Goal: Task Accomplishment & Management: Complete application form

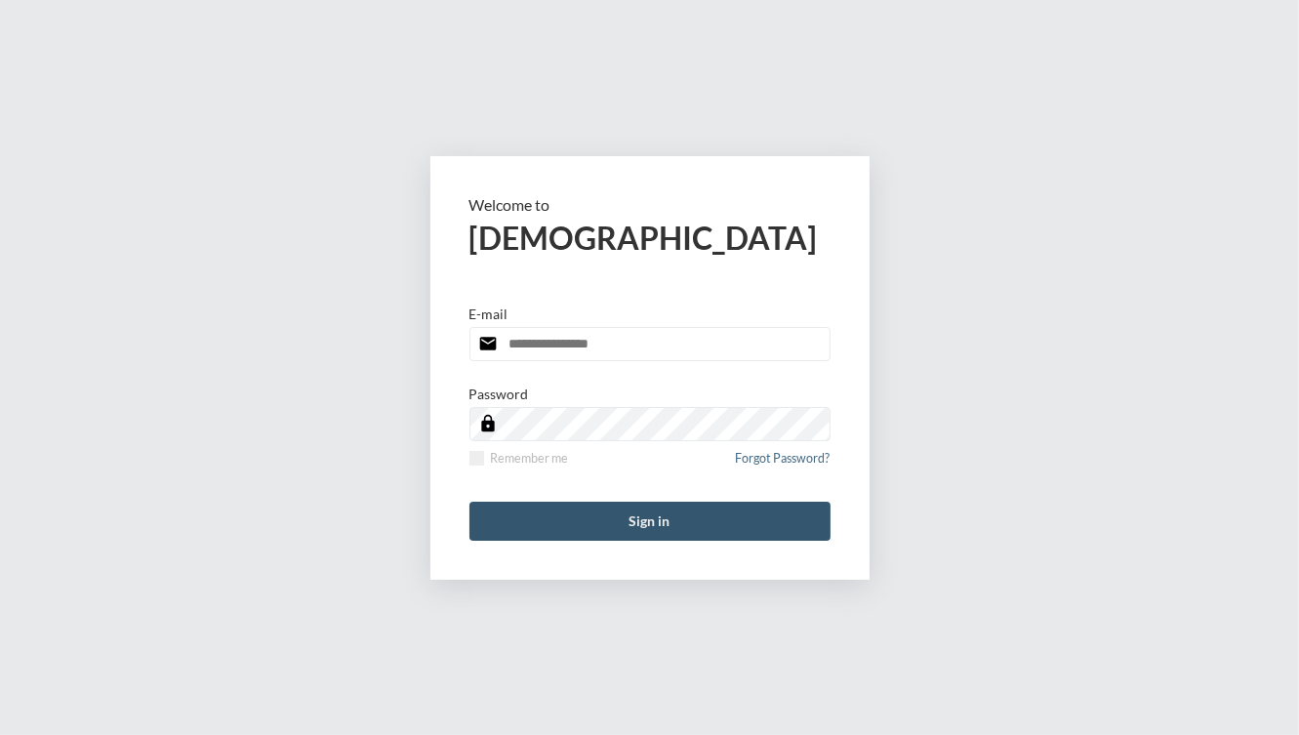
type input "**********"
click at [580, 530] on button "Sign in" at bounding box center [649, 520] width 361 height 39
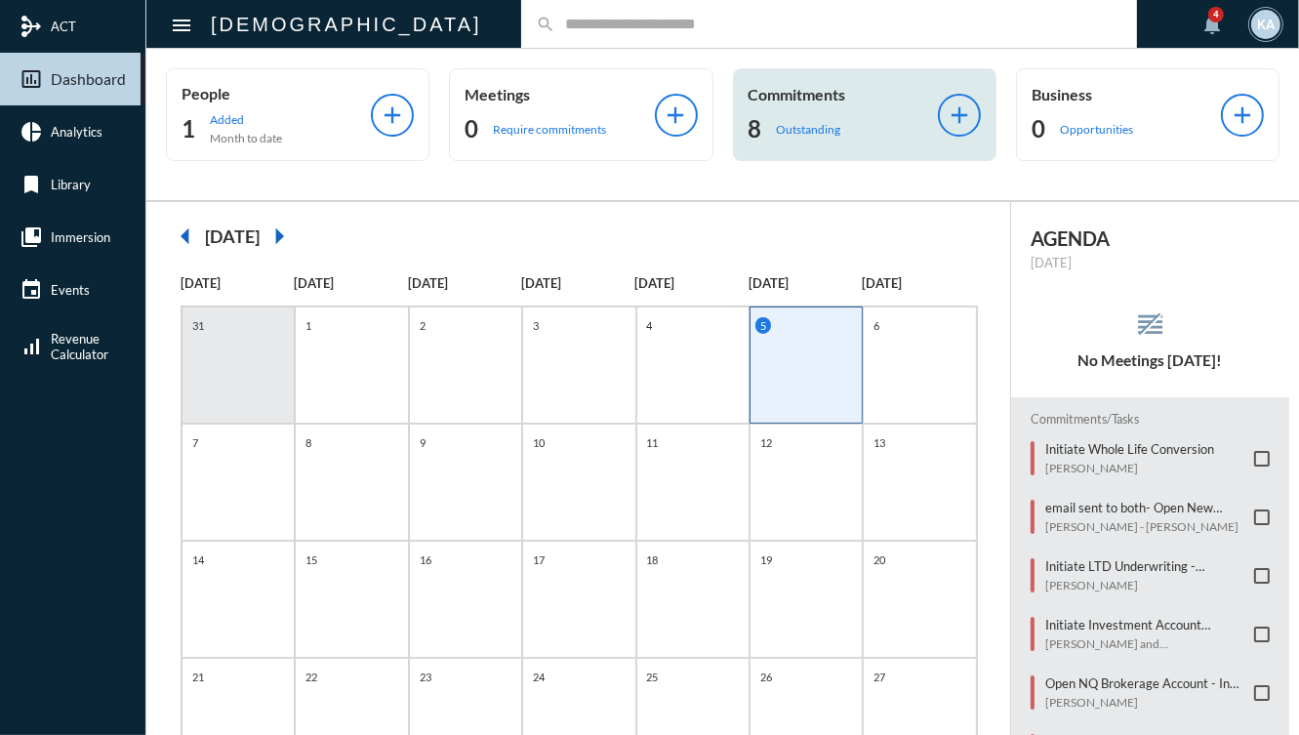
click at [817, 97] on p "Commitments" at bounding box center [842, 94] width 189 height 19
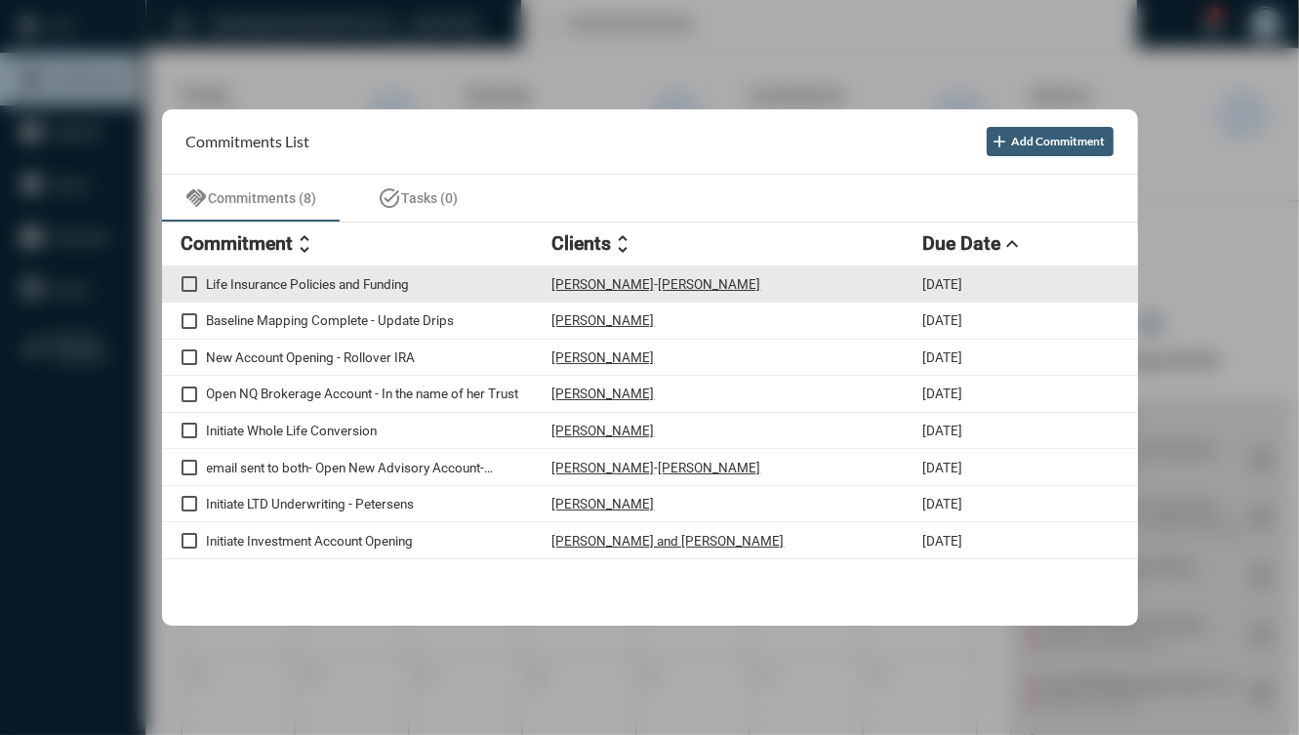
click at [394, 288] on p "Life Insurance Policies and Funding" at bounding box center [379, 284] width 345 height 16
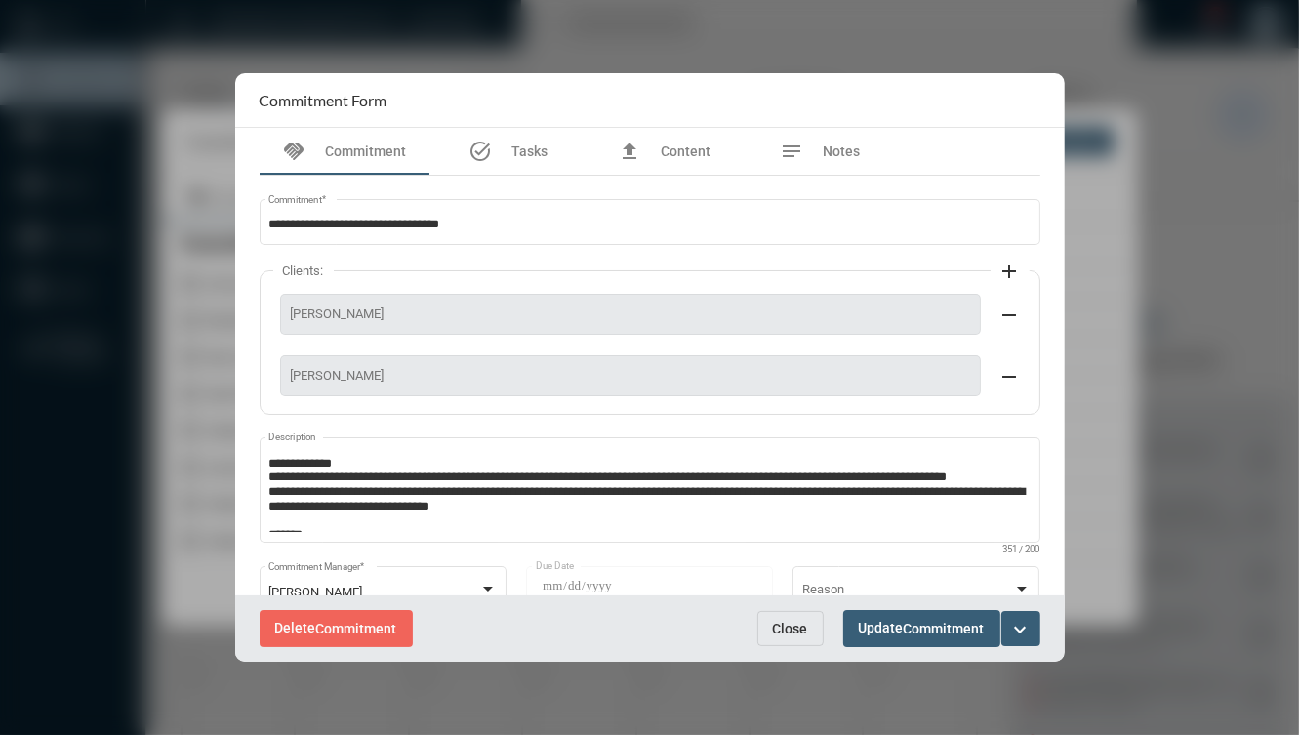
click at [784, 622] on span "Close" at bounding box center [790, 629] width 35 height 16
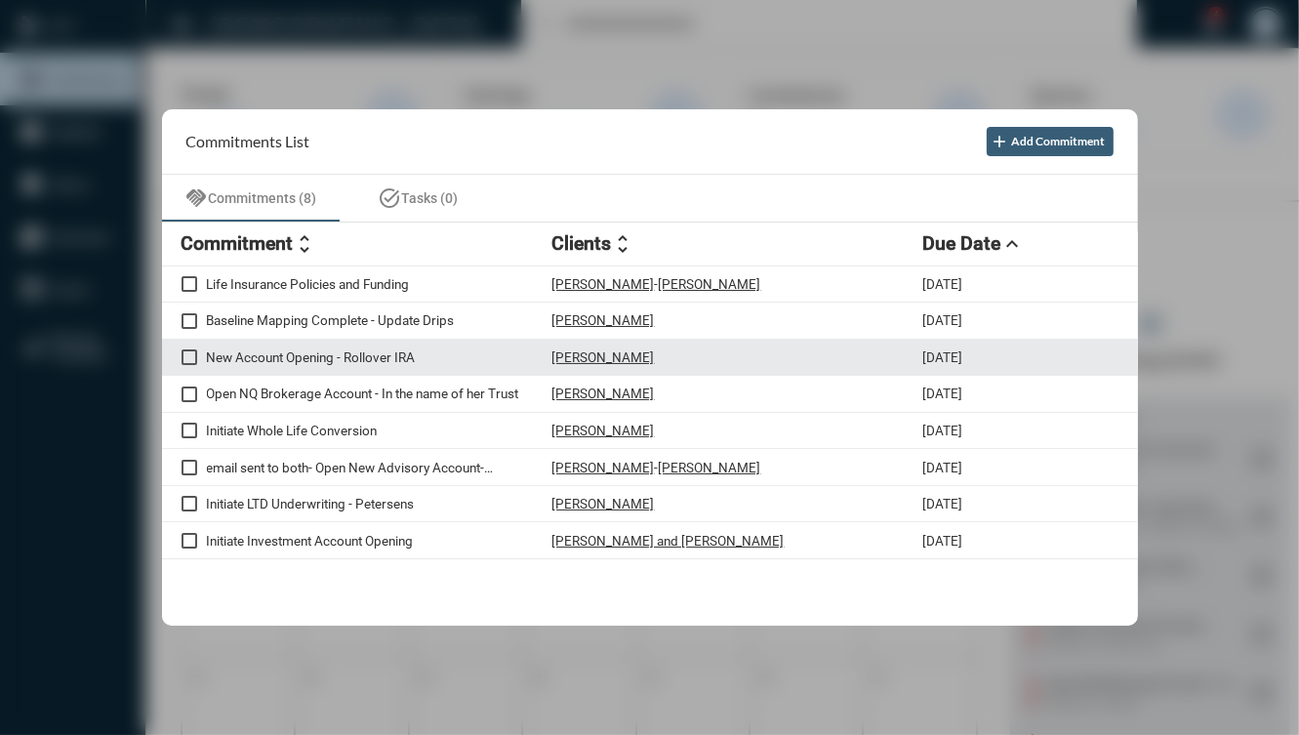
click at [377, 361] on p "New Account Opening - Rollover IRA" at bounding box center [379, 357] width 345 height 16
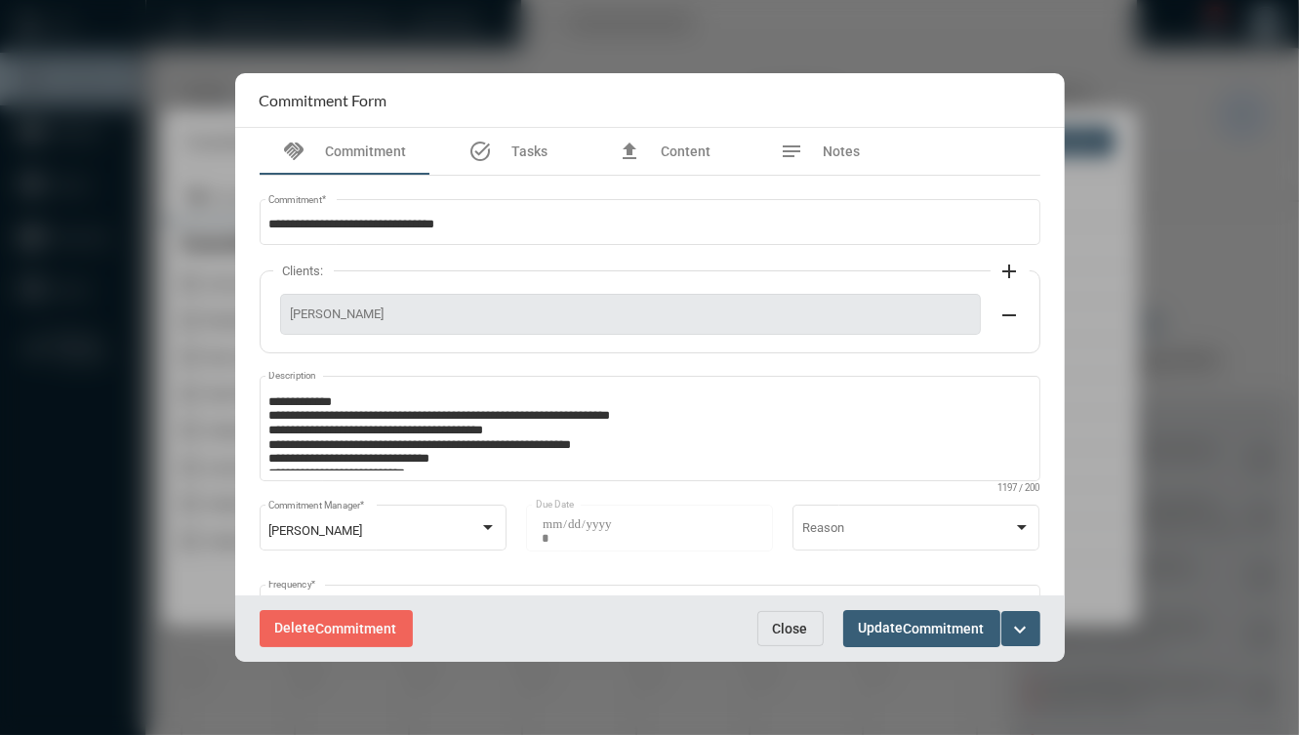
click at [788, 628] on span "Close" at bounding box center [790, 629] width 35 height 16
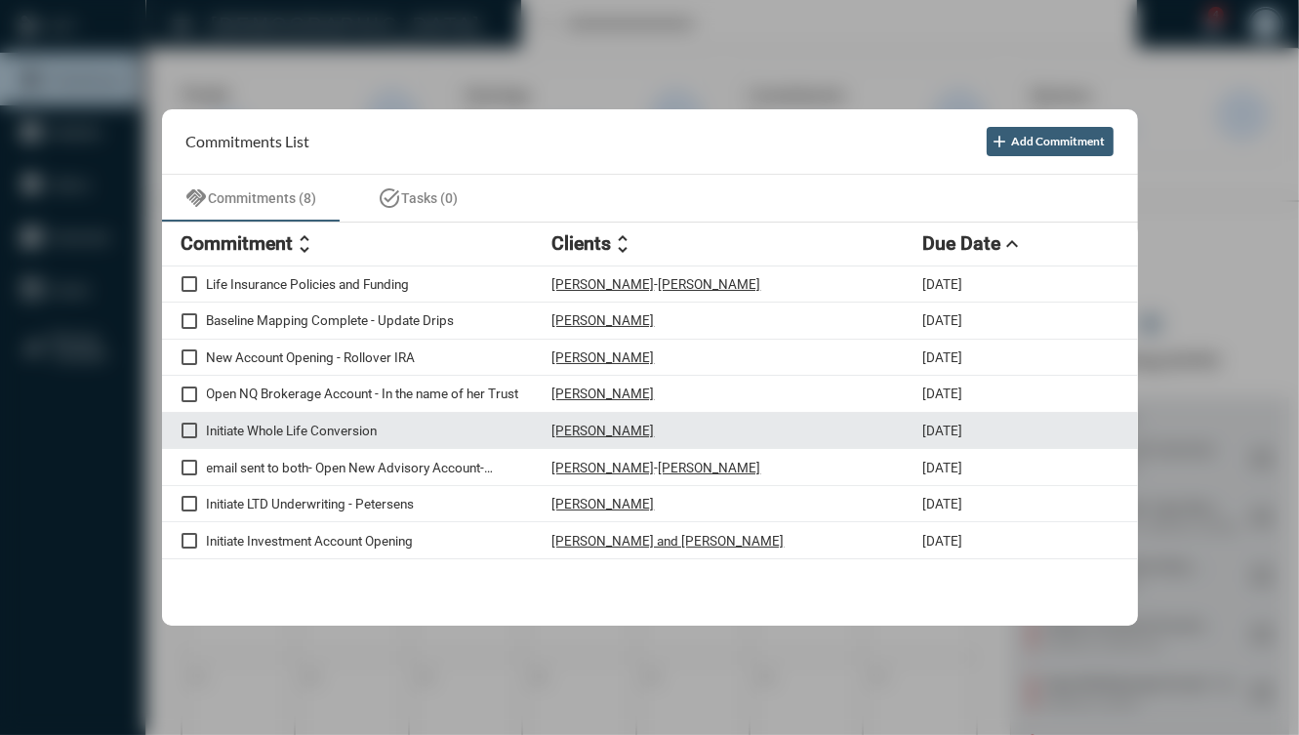
click at [347, 428] on p "Initiate Whole Life Conversion" at bounding box center [379, 430] width 345 height 16
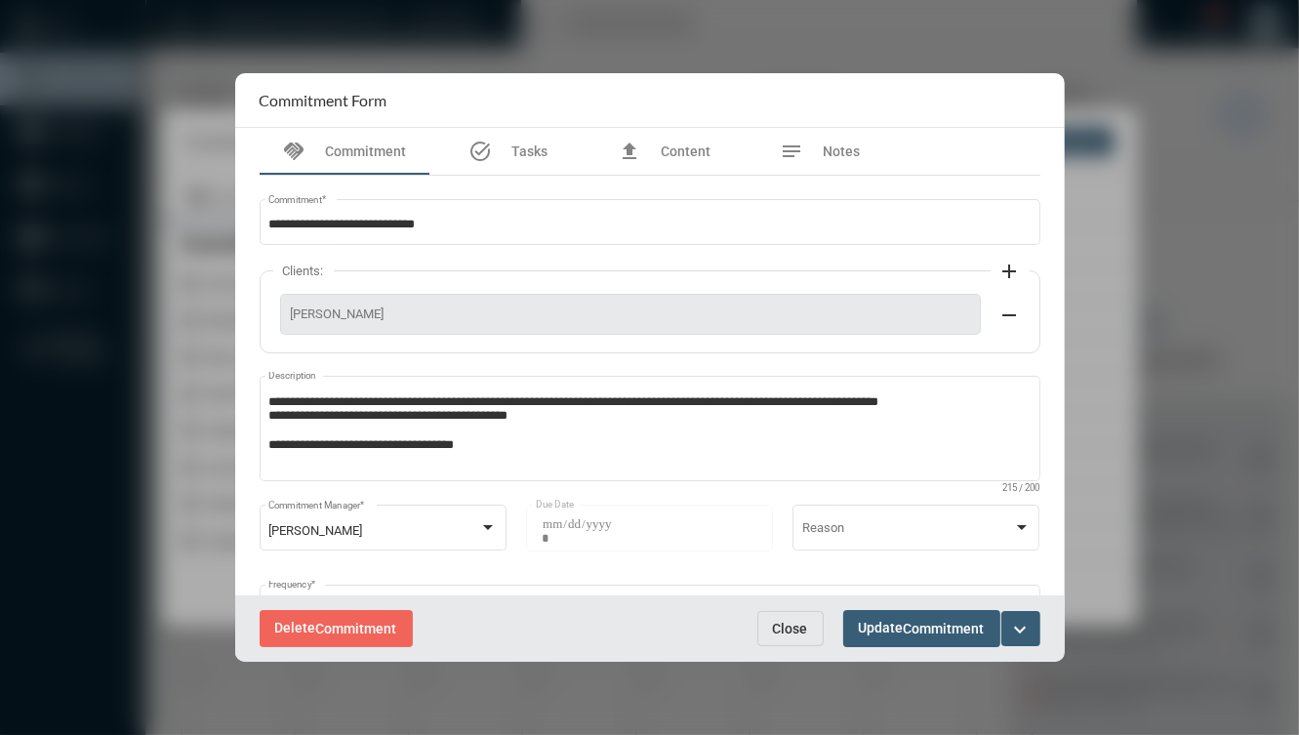
click at [1024, 621] on mat-icon "expand_more" at bounding box center [1020, 629] width 23 height 23
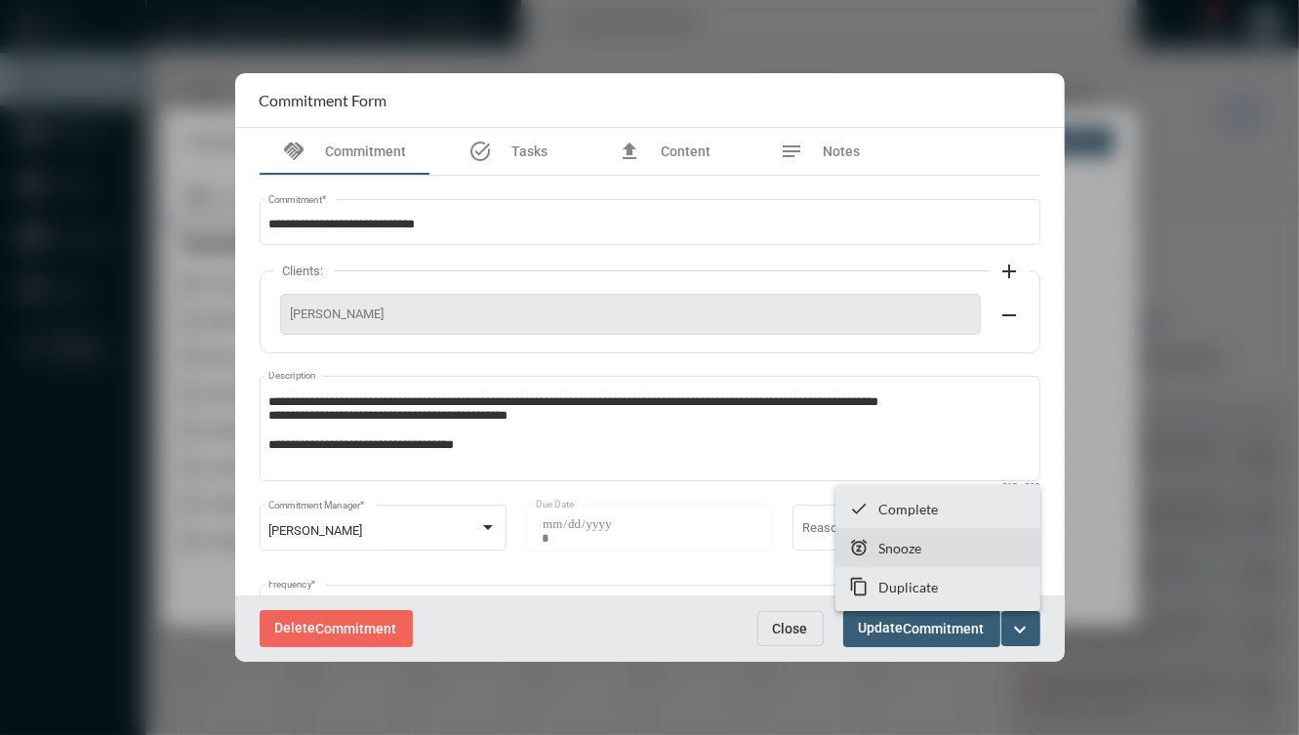
click at [955, 543] on section "snooze Snooze" at bounding box center [937, 547] width 205 height 39
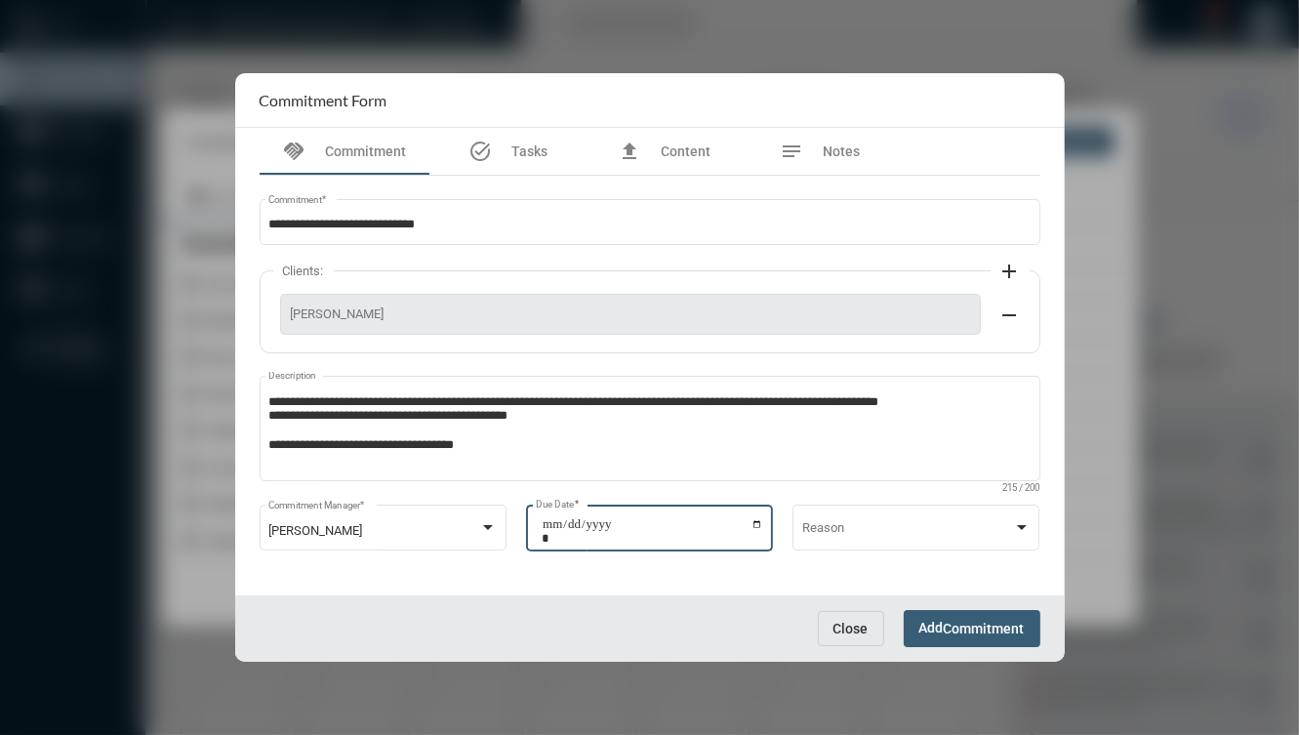
click at [757, 524] on input "**********" at bounding box center [651, 530] width 221 height 27
type input "**********"
click at [937, 619] on button "Add Commitment" at bounding box center [971, 628] width 137 height 36
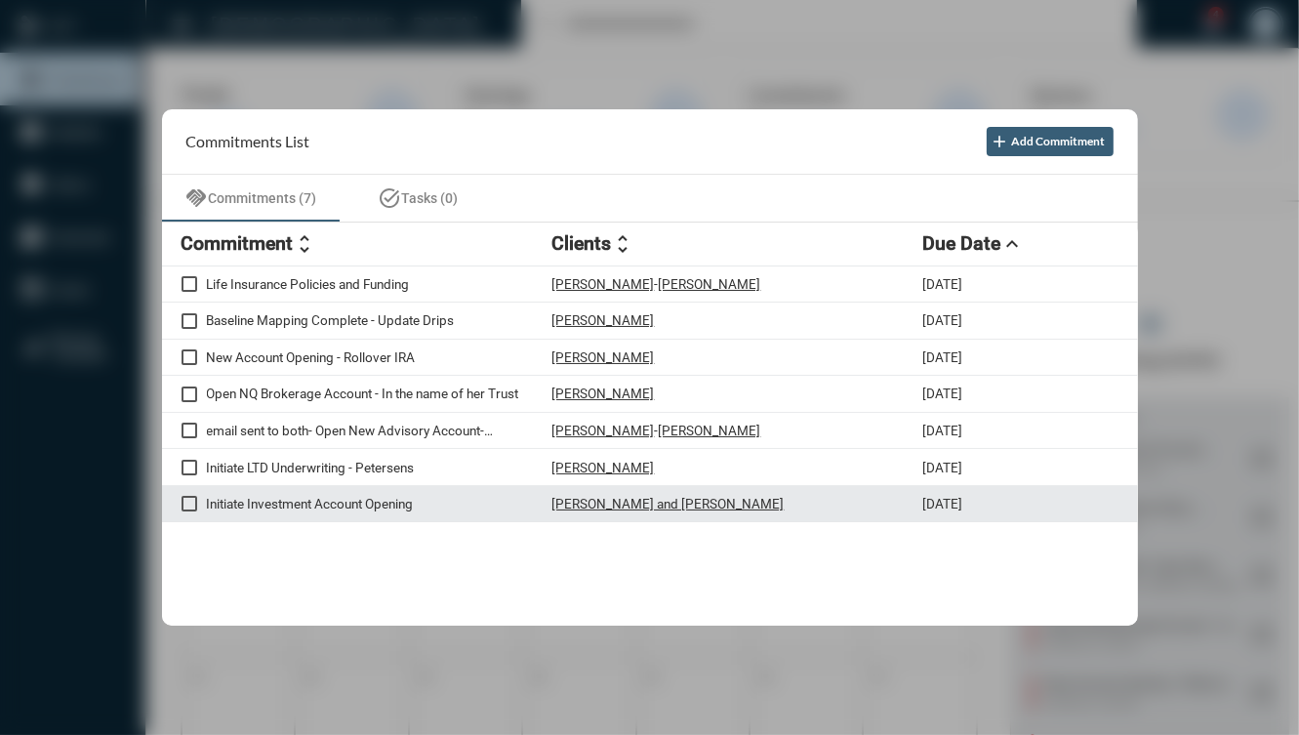
click at [735, 498] on div "Sarah and Evan Grossman" at bounding box center [737, 504] width 371 height 17
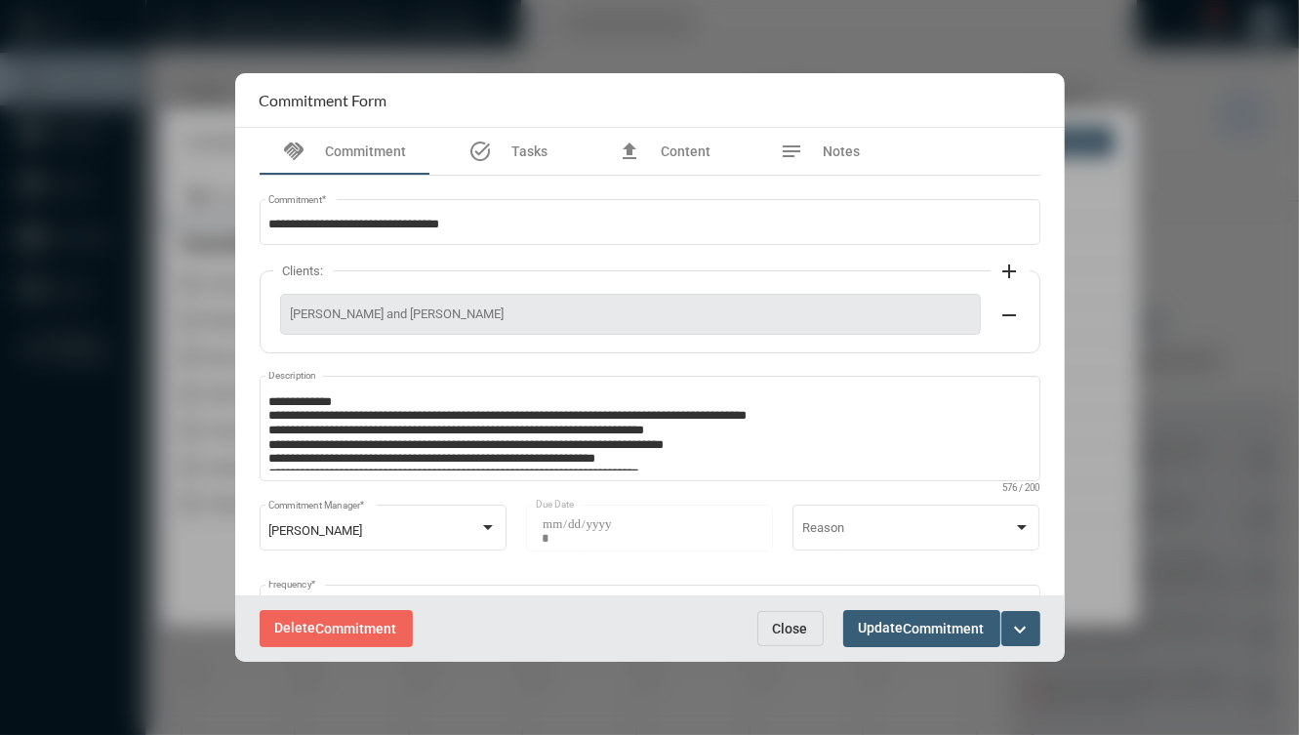
click at [785, 617] on button "Close" at bounding box center [790, 628] width 66 height 35
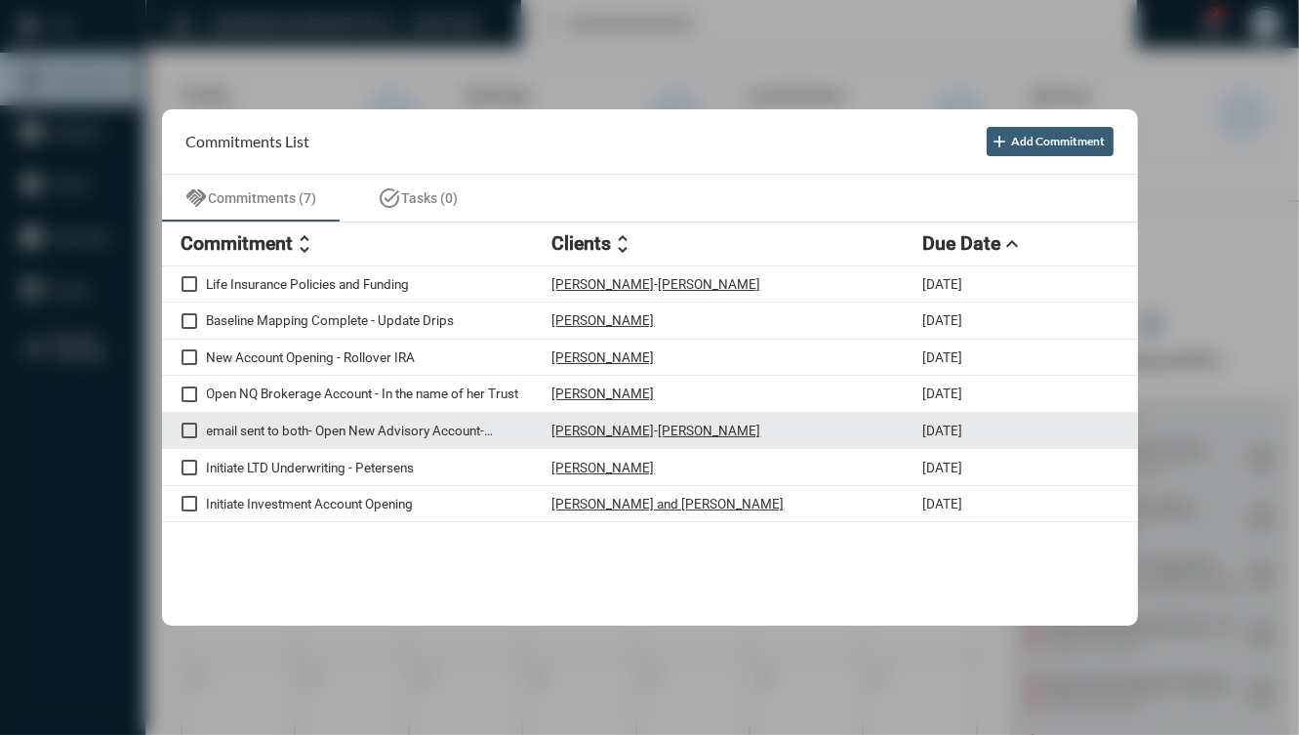
click at [265, 435] on p "email sent to both- Open New Advisory Account- TUF681988" at bounding box center [379, 430] width 345 height 16
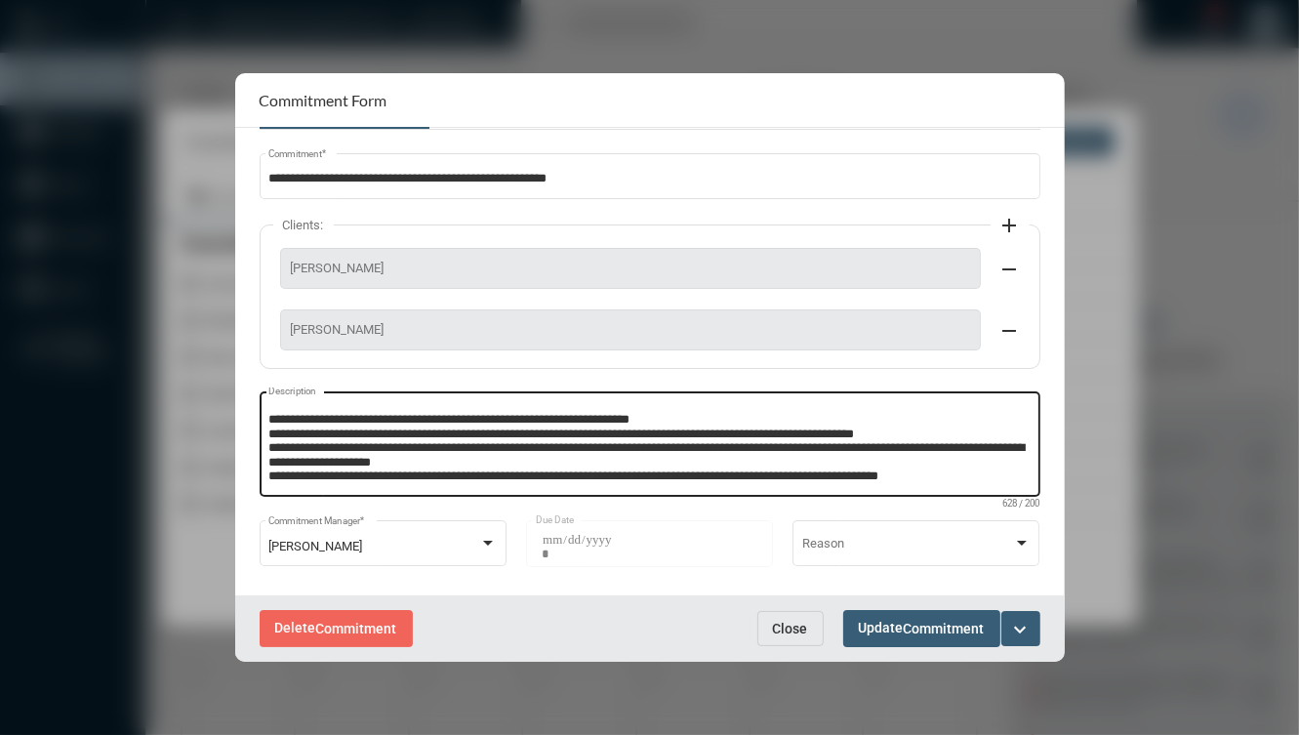
scroll to position [47, 0]
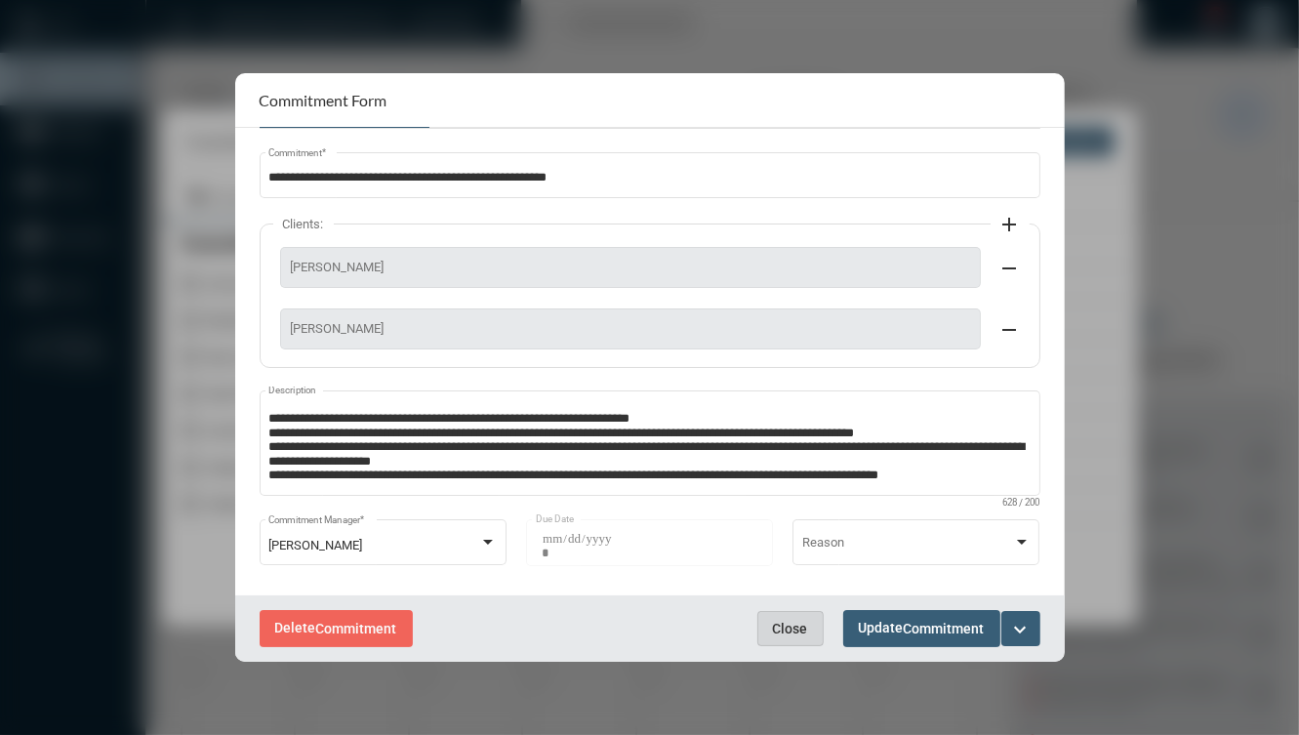
click at [774, 636] on span "Close" at bounding box center [790, 629] width 35 height 16
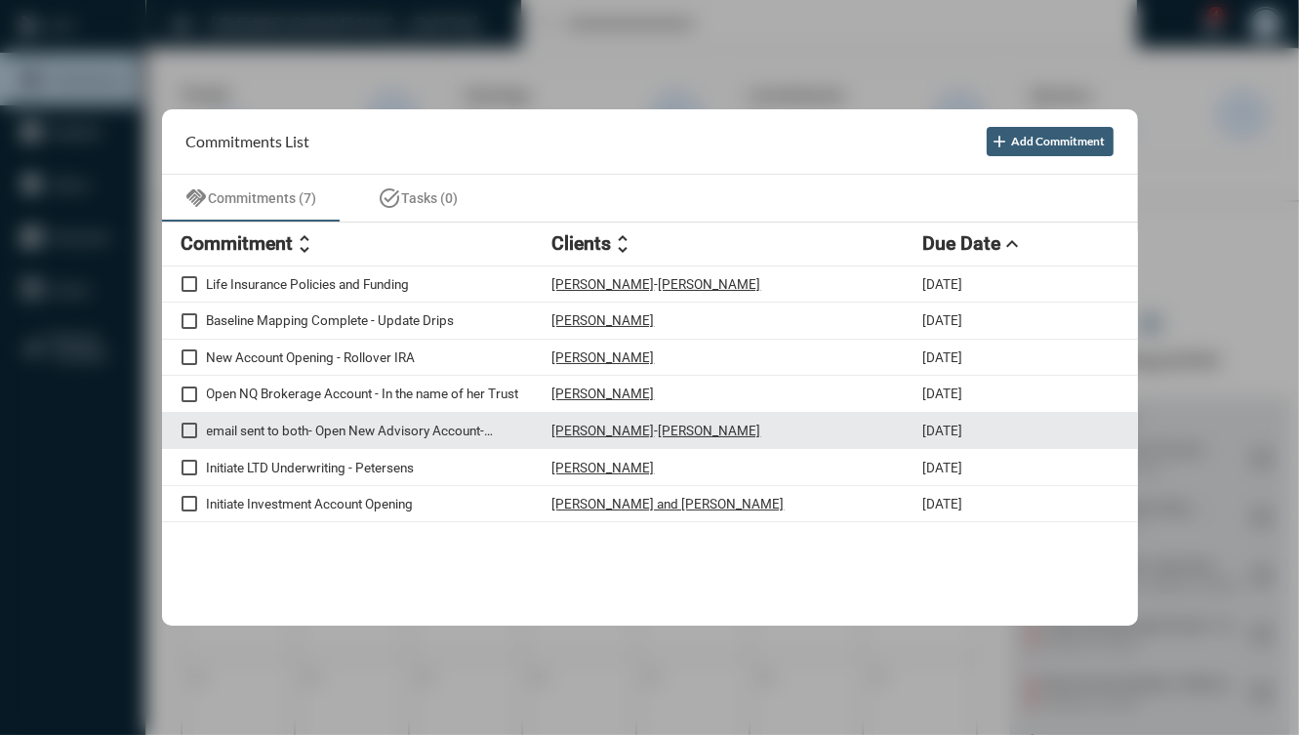
click at [187, 426] on span at bounding box center [189, 430] width 16 height 16
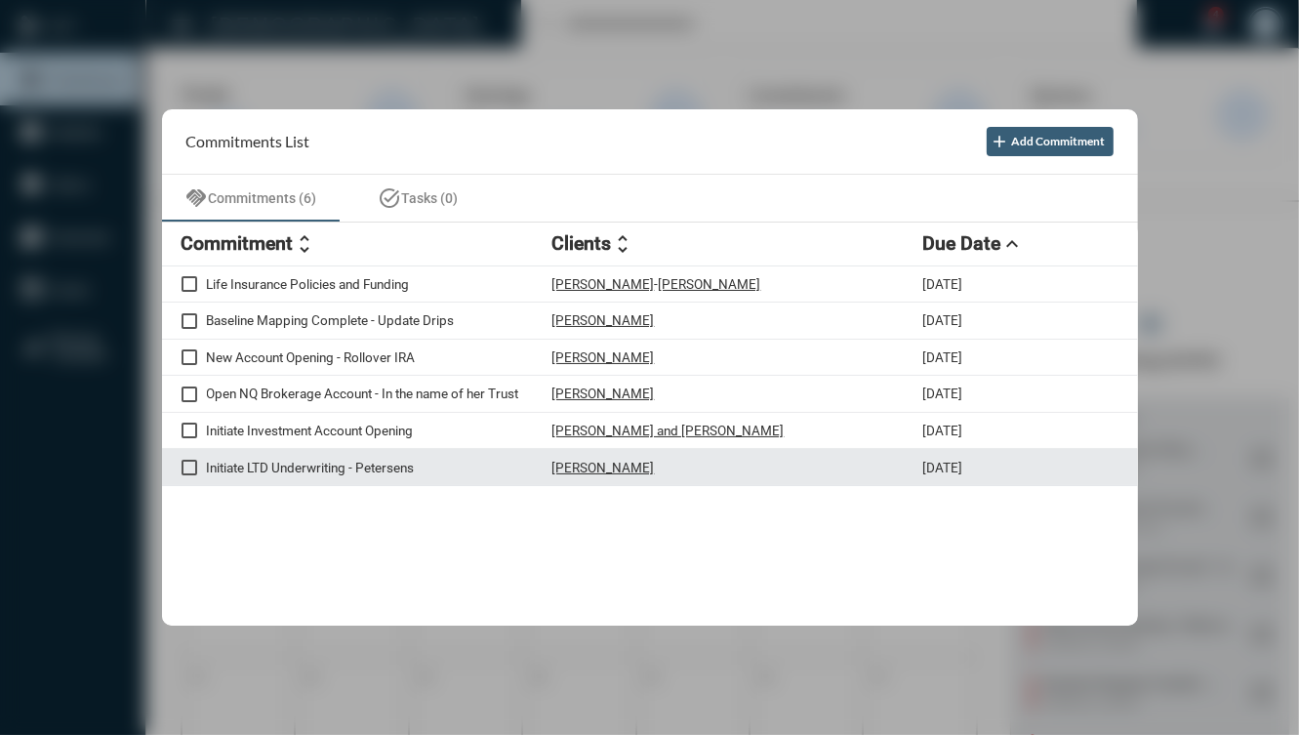
click at [486, 476] on div "Initiate LTD Underwriting - Petersens Ilya Bogorad 9/5/25" at bounding box center [650, 467] width 976 height 37
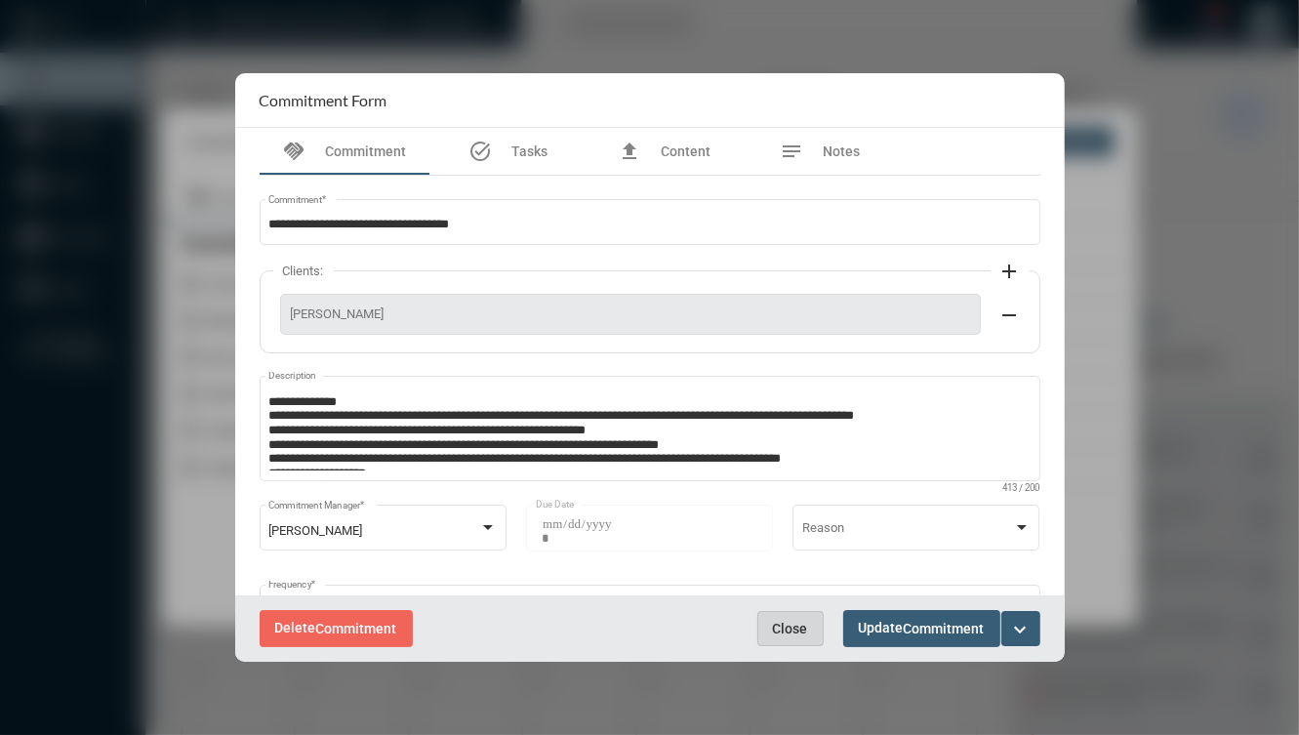
click at [786, 611] on button "Close" at bounding box center [790, 628] width 66 height 35
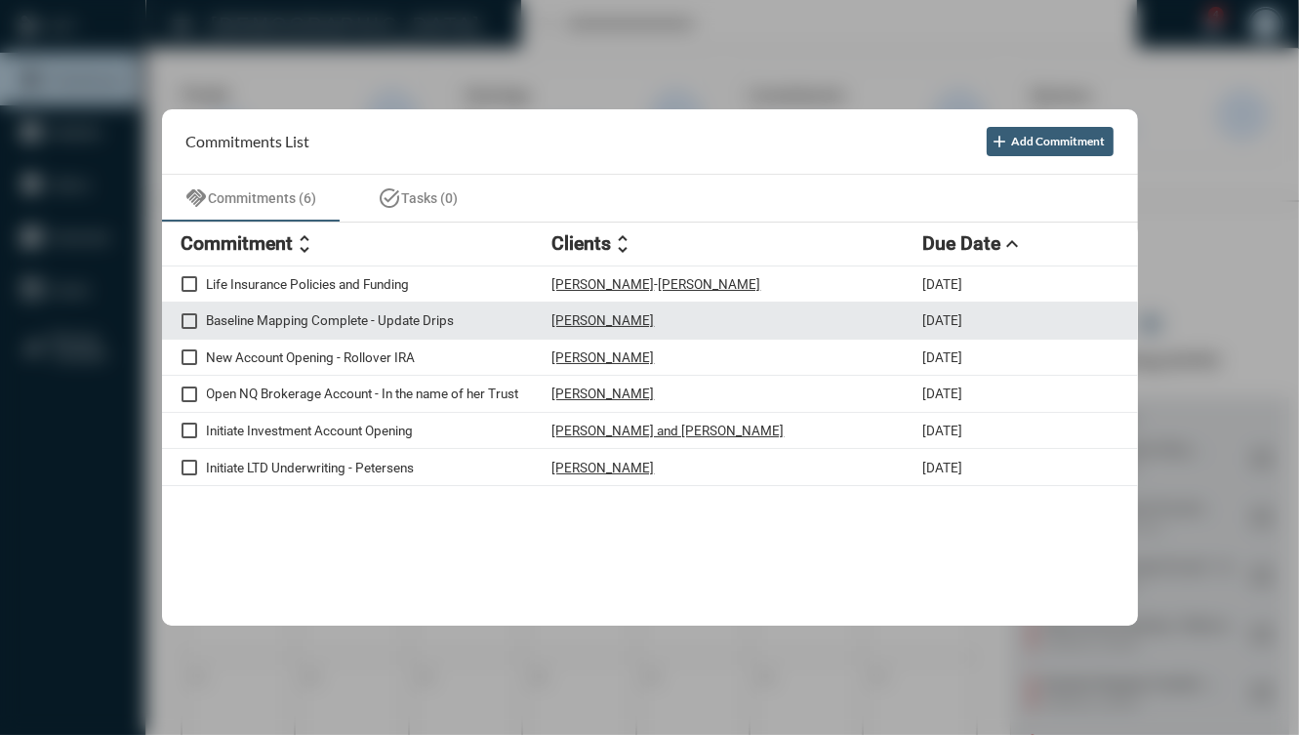
click at [402, 316] on p "Baseline Mapping Complete - Update Drips" at bounding box center [379, 320] width 345 height 16
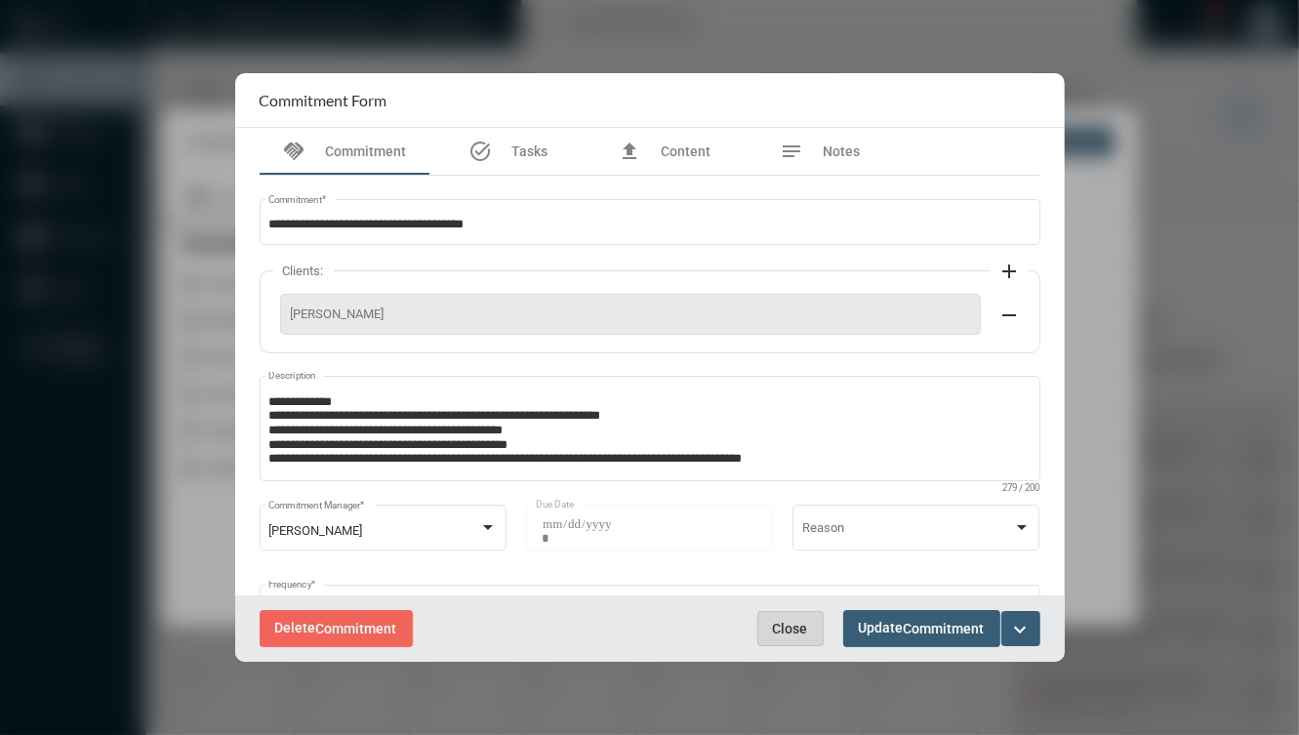
click at [780, 623] on span "Close" at bounding box center [790, 629] width 35 height 16
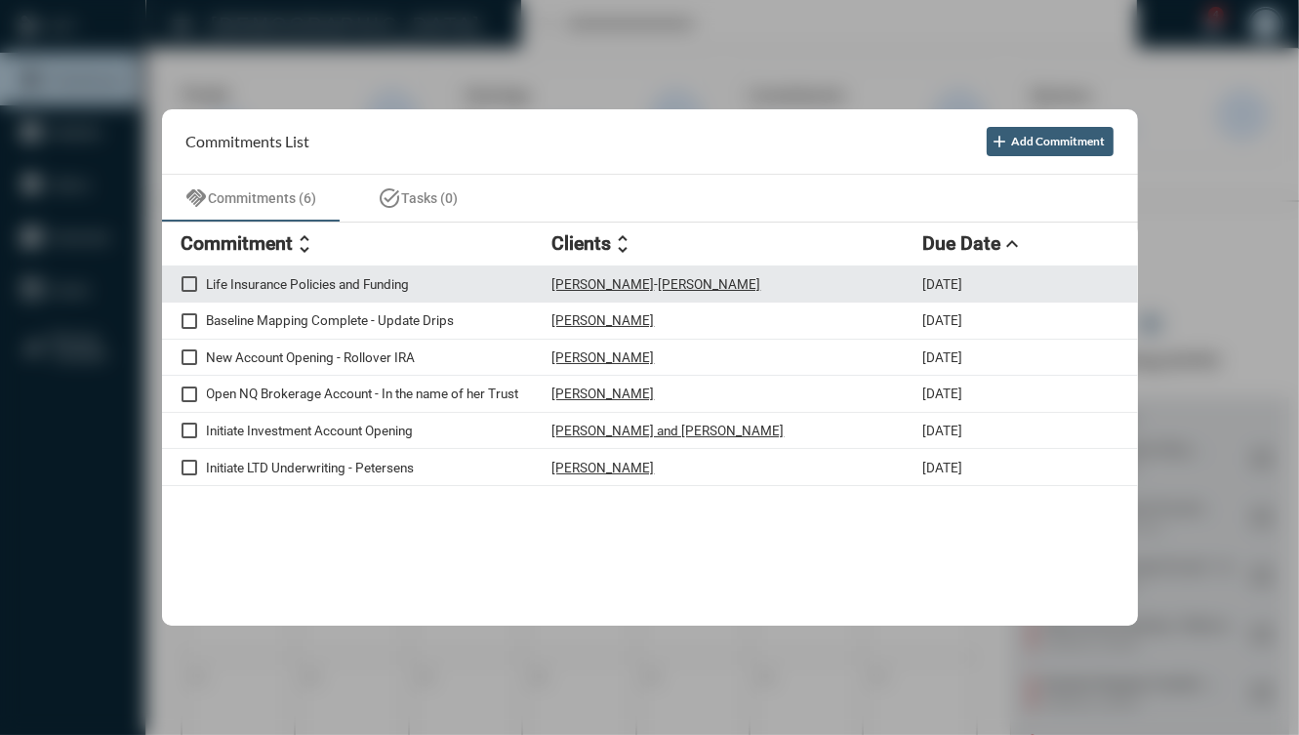
click at [752, 284] on div "Robert DiGiovine - Nuria Martinez" at bounding box center [737, 284] width 371 height 17
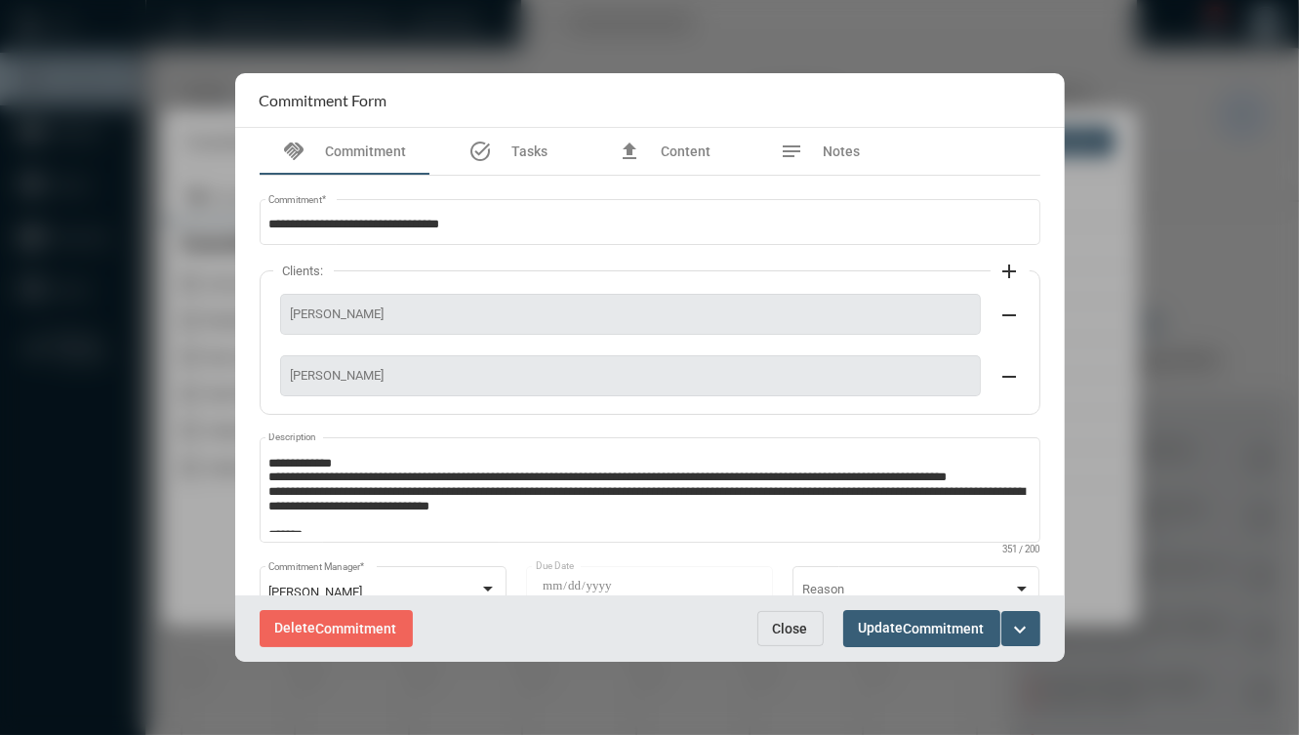
click at [782, 628] on span "Close" at bounding box center [790, 629] width 35 height 16
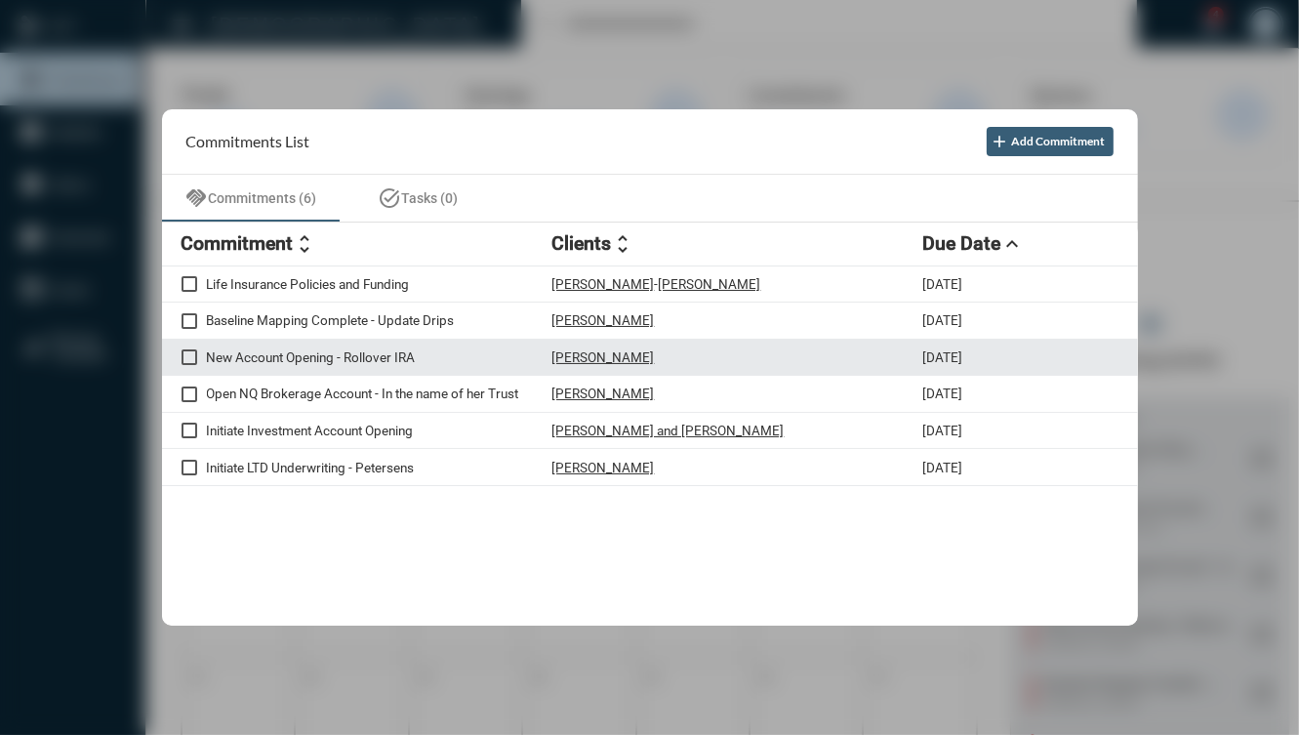
click at [314, 365] on div "New Account Opening - Rollover IRA Nuria Martinez 9/5/25" at bounding box center [650, 358] width 976 height 37
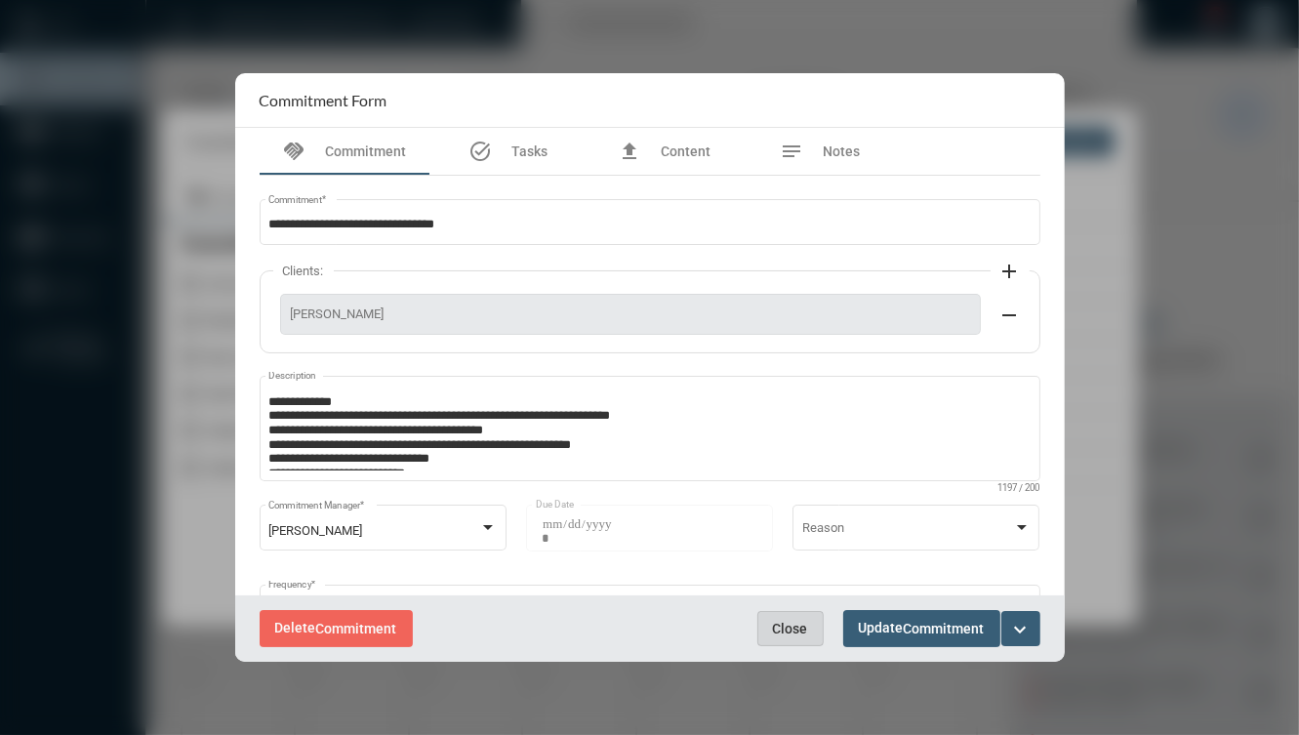
click at [790, 630] on span "Close" at bounding box center [790, 629] width 35 height 16
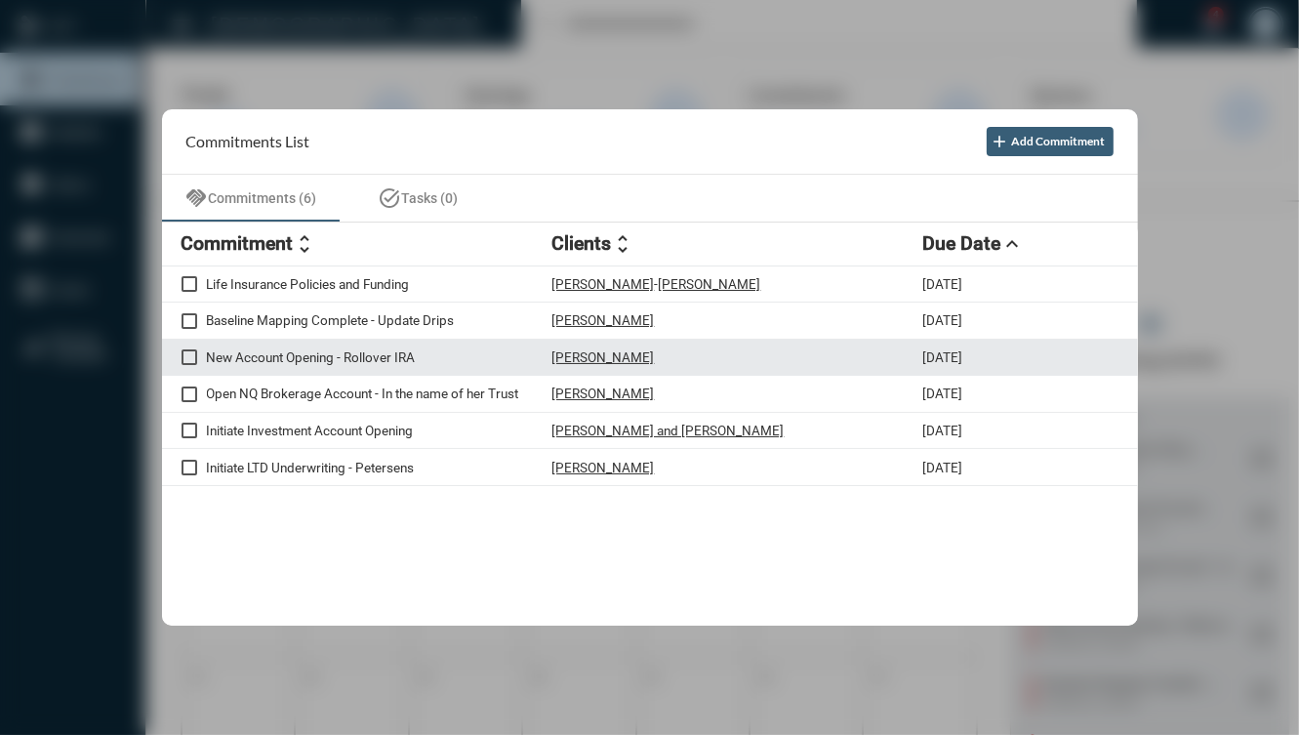
click at [690, 343] on div "New Account Opening - Rollover IRA Nuria Martinez 9/5/25" at bounding box center [650, 358] width 976 height 37
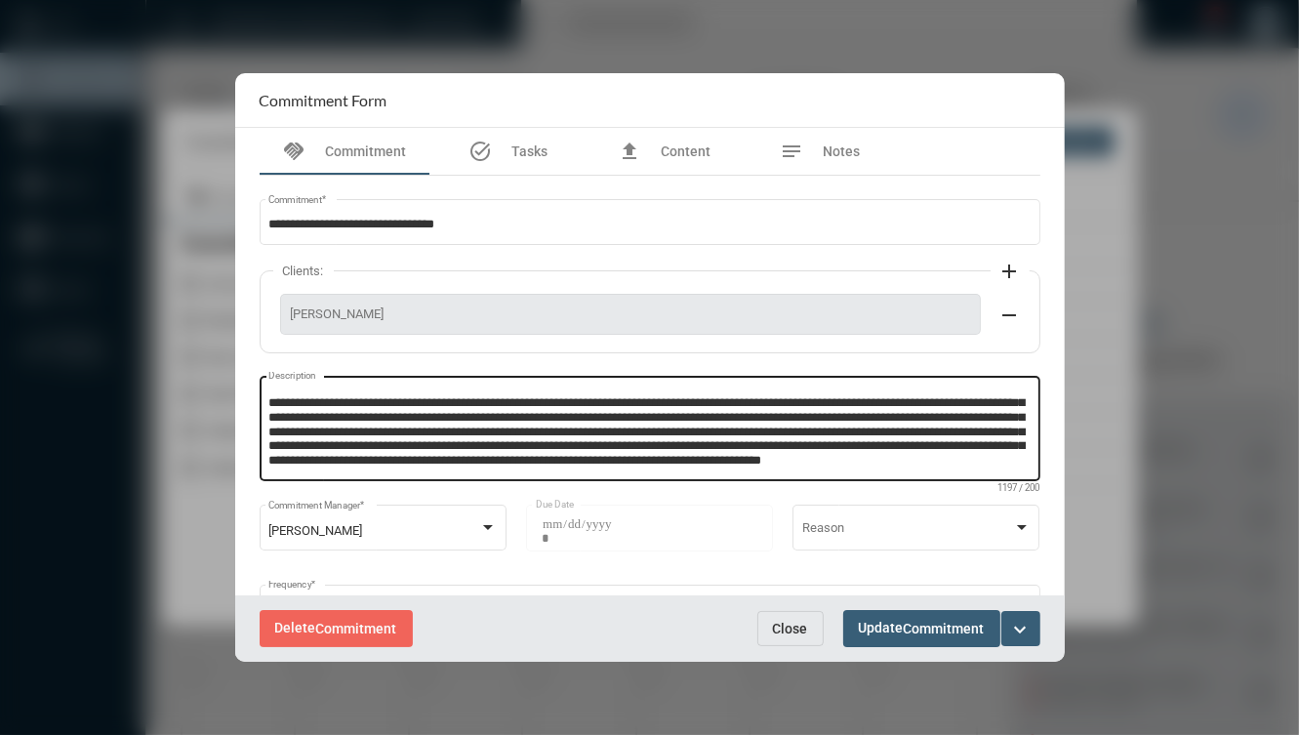
scroll to position [0, 0]
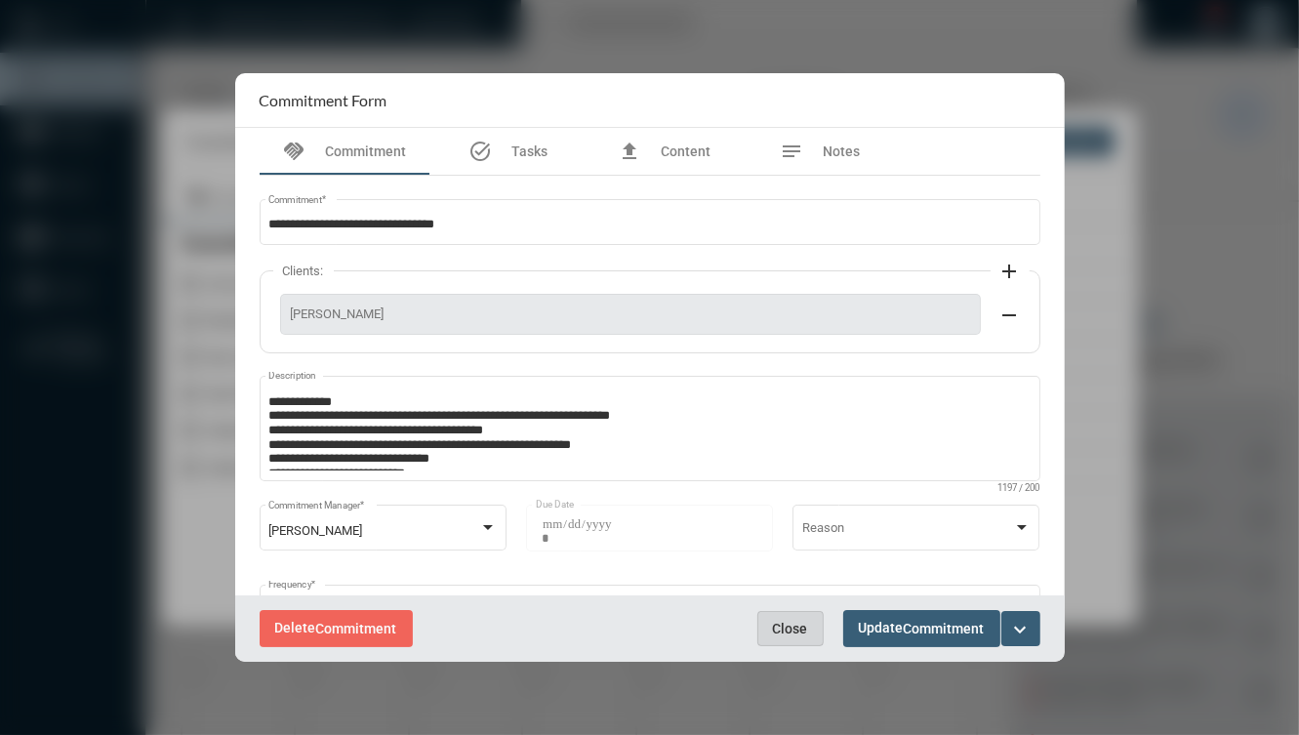
click at [774, 630] on span "Close" at bounding box center [790, 629] width 35 height 16
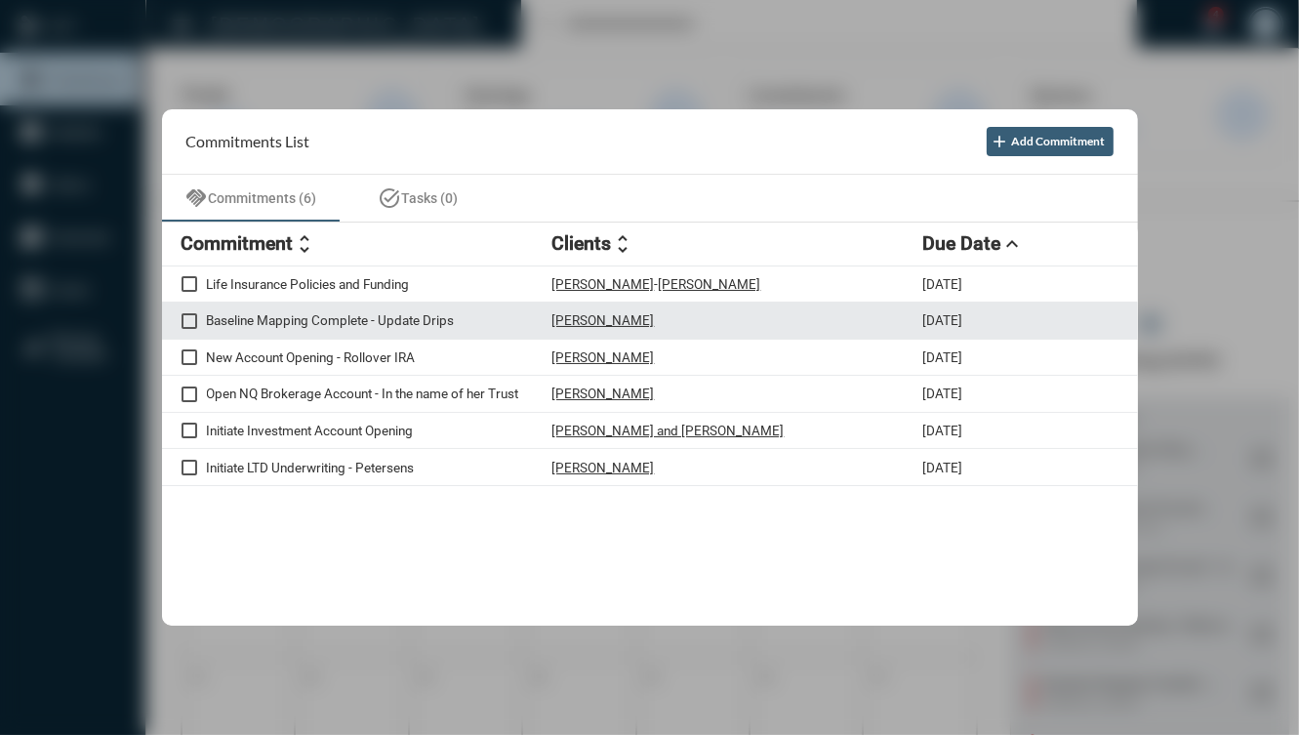
click at [769, 315] on div "Robert DiGiovine" at bounding box center [737, 320] width 371 height 17
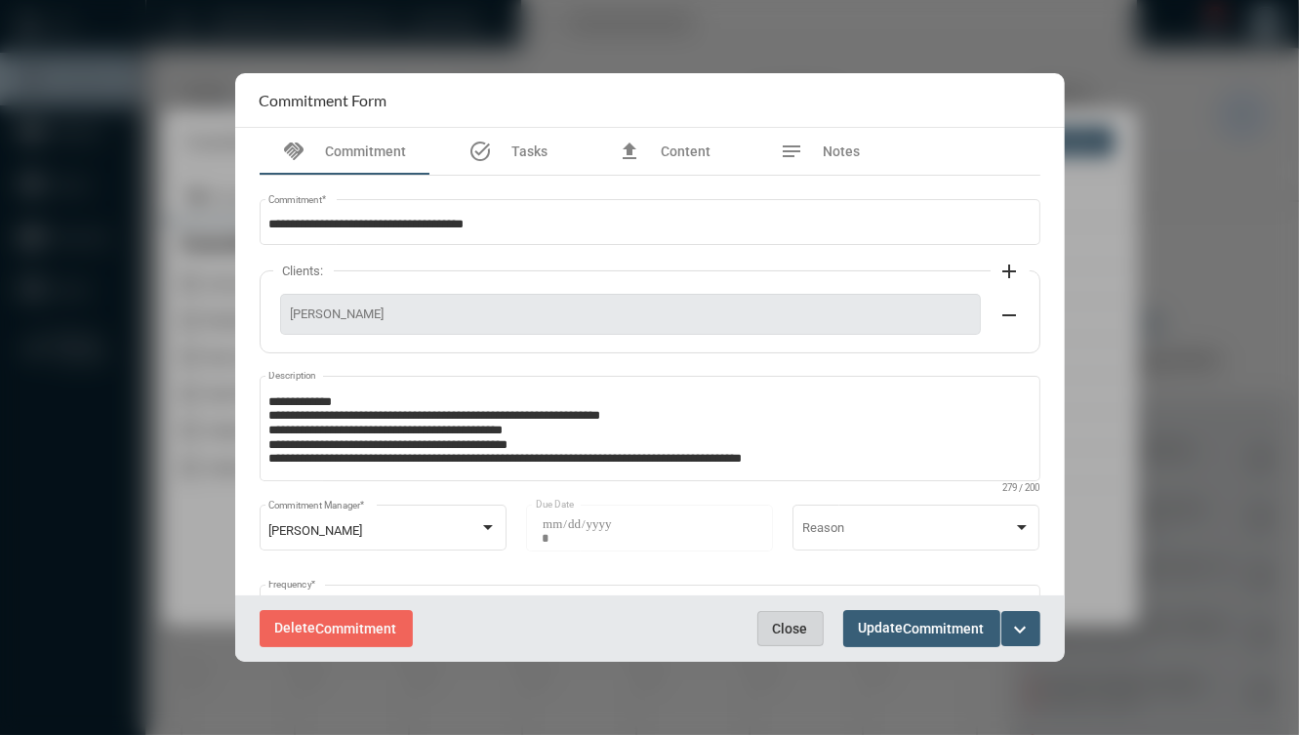
click at [770, 615] on button "Close" at bounding box center [790, 628] width 66 height 35
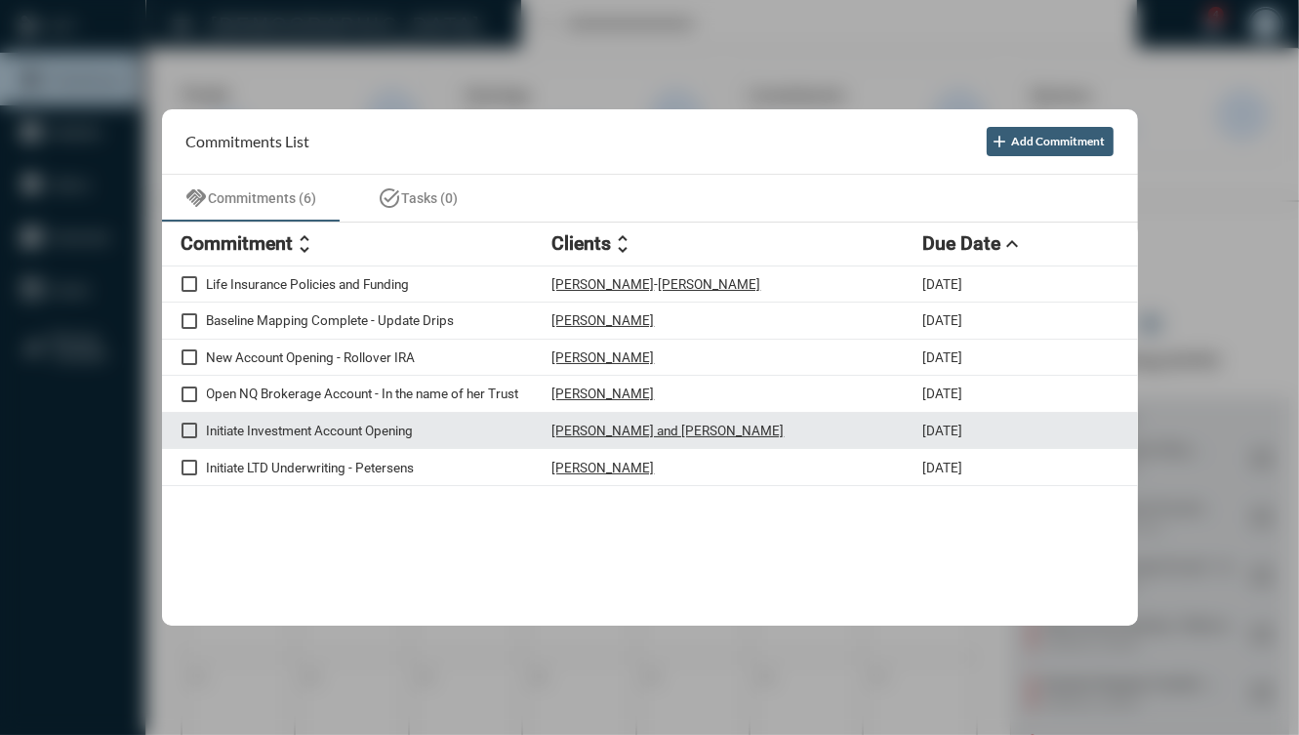
click at [782, 430] on div "Sarah and Evan Grossman" at bounding box center [737, 430] width 371 height 17
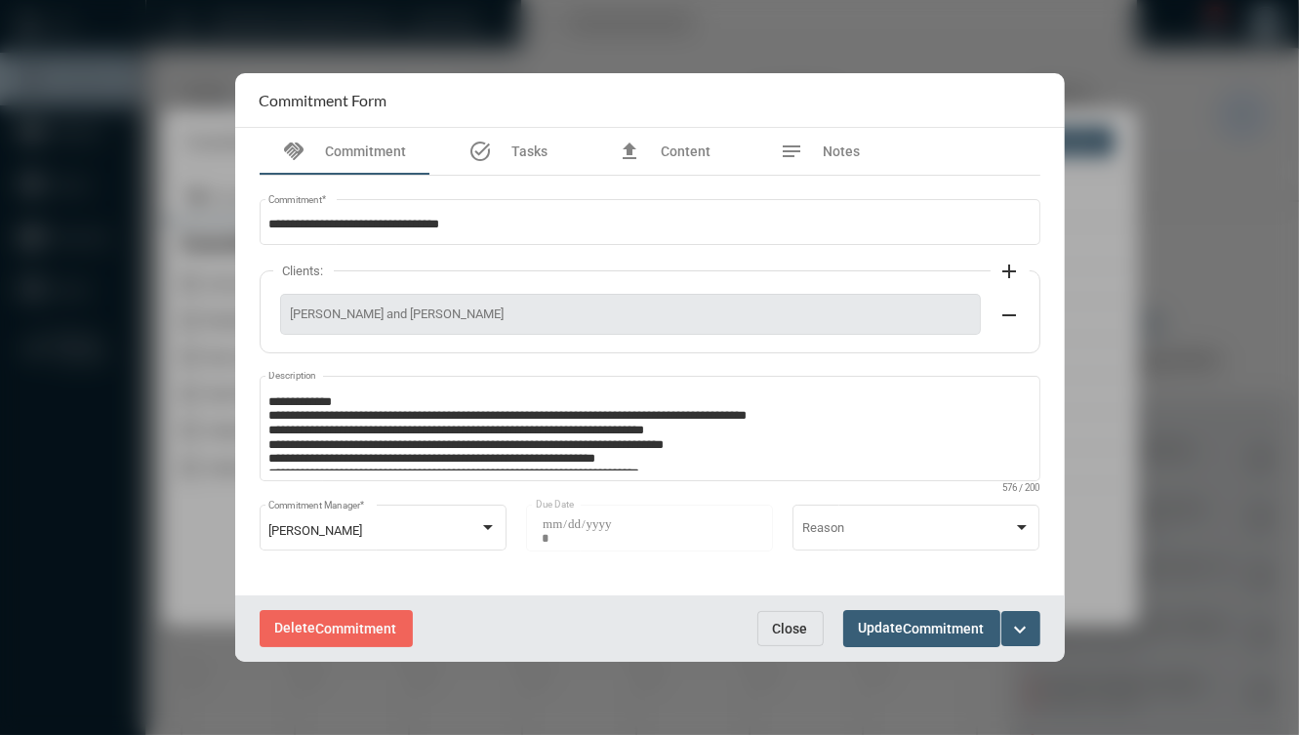
click at [1028, 631] on mat-icon "expand_more" at bounding box center [1020, 629] width 23 height 23
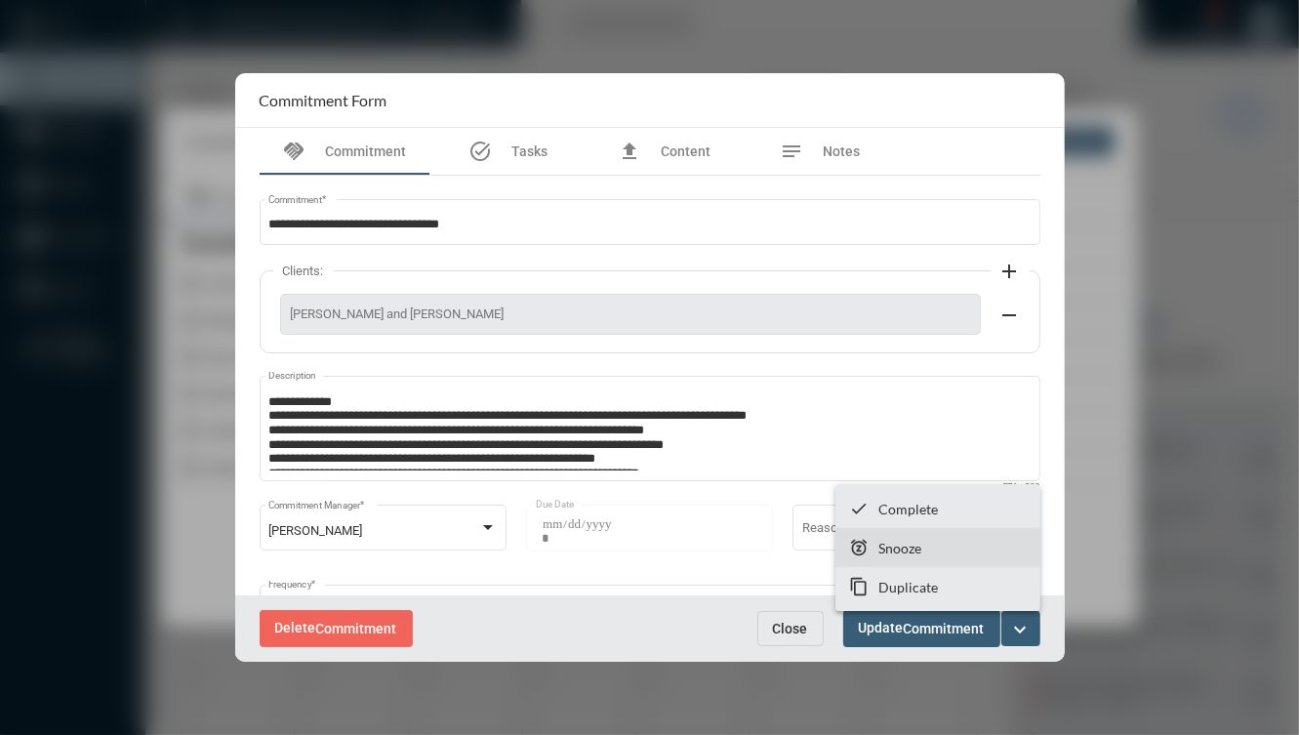
click at [959, 546] on section "snooze Snooze" at bounding box center [937, 547] width 205 height 39
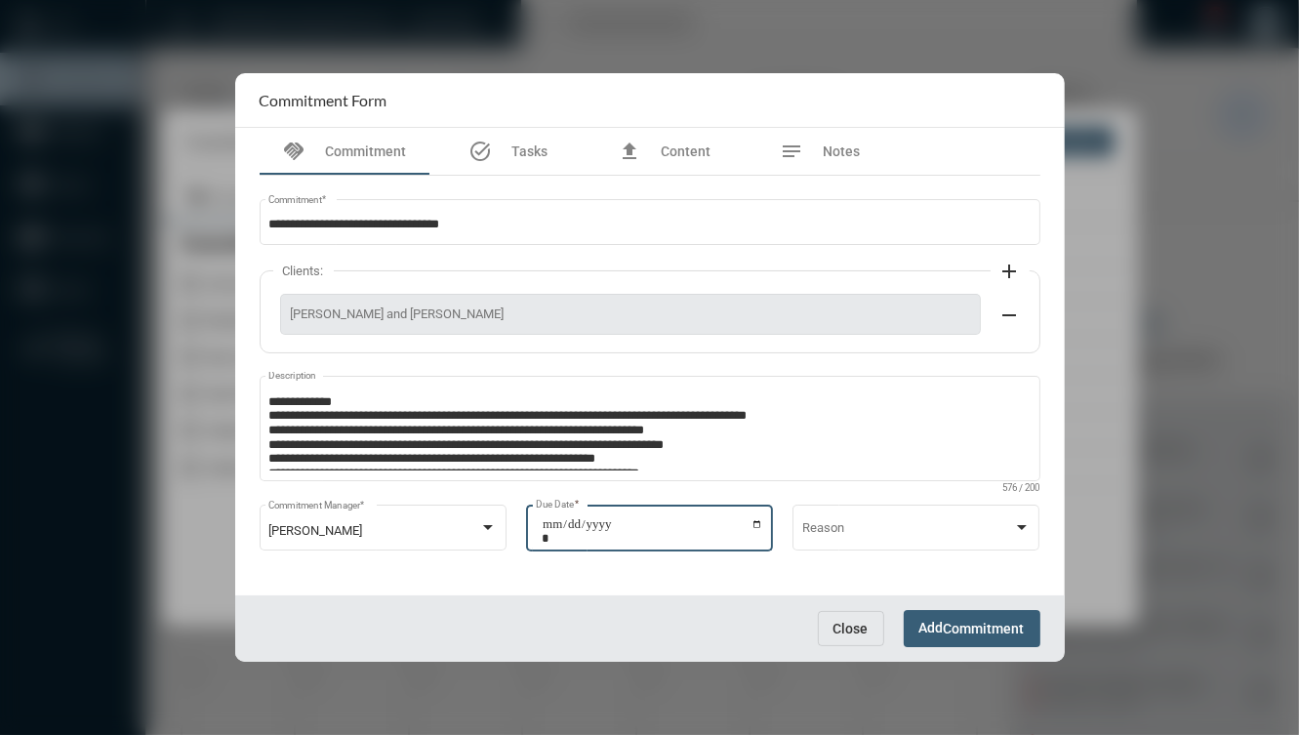
click at [759, 522] on input "**********" at bounding box center [651, 530] width 221 height 27
type input "**********"
click at [951, 626] on span "Commitment" at bounding box center [983, 629] width 81 height 16
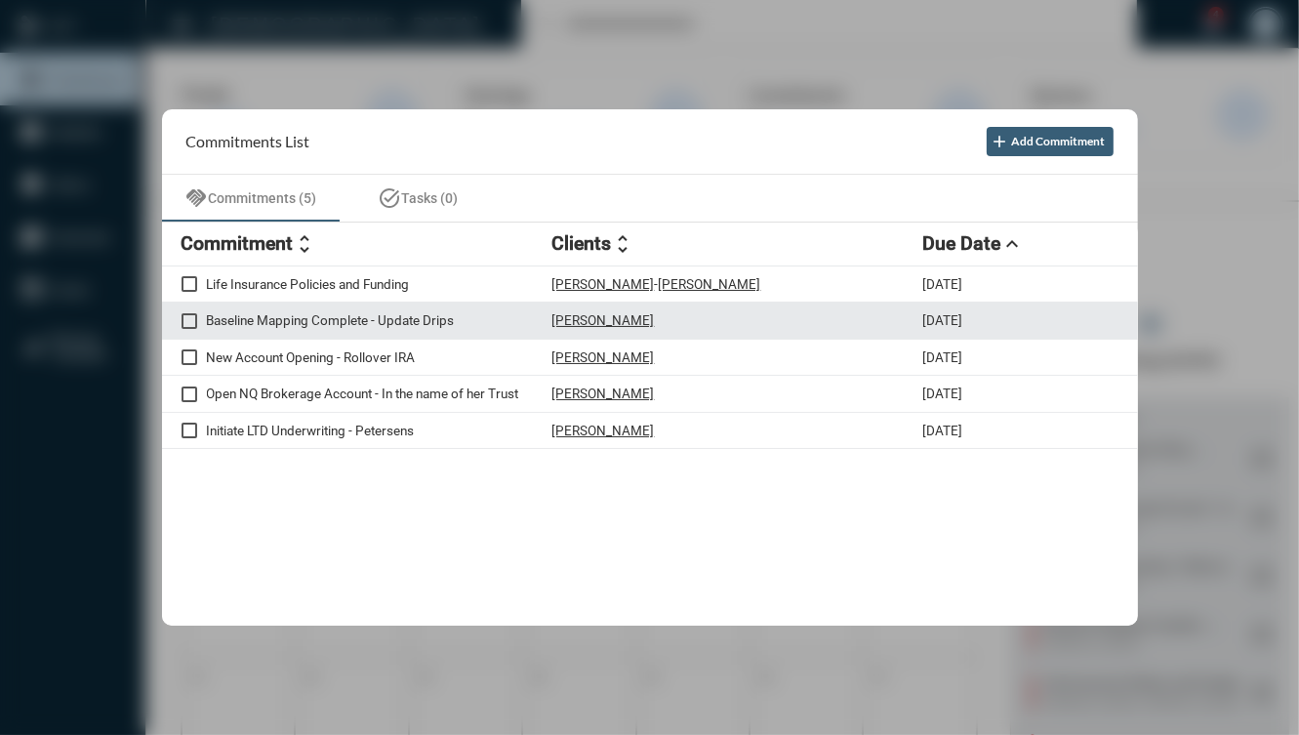
click at [701, 312] on div "Robert DiGiovine" at bounding box center [737, 320] width 371 height 17
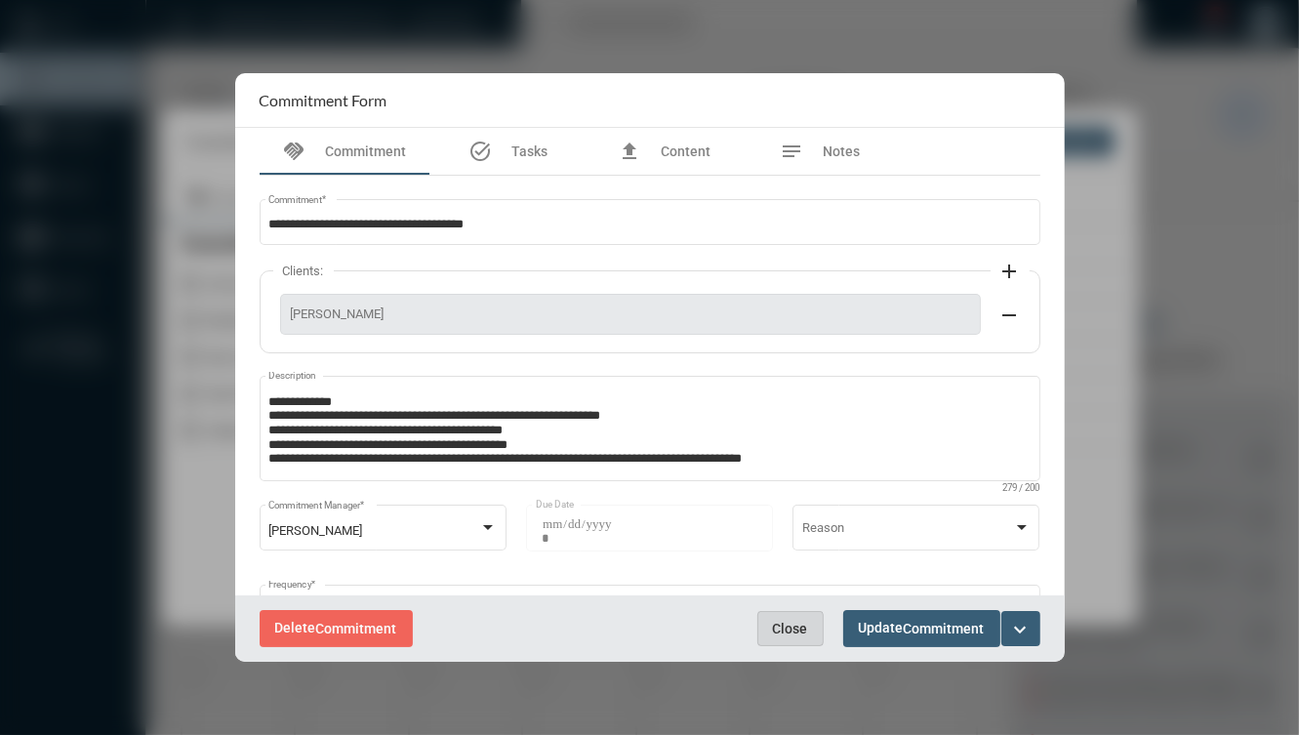
click at [765, 639] on button "Close" at bounding box center [790, 628] width 66 height 35
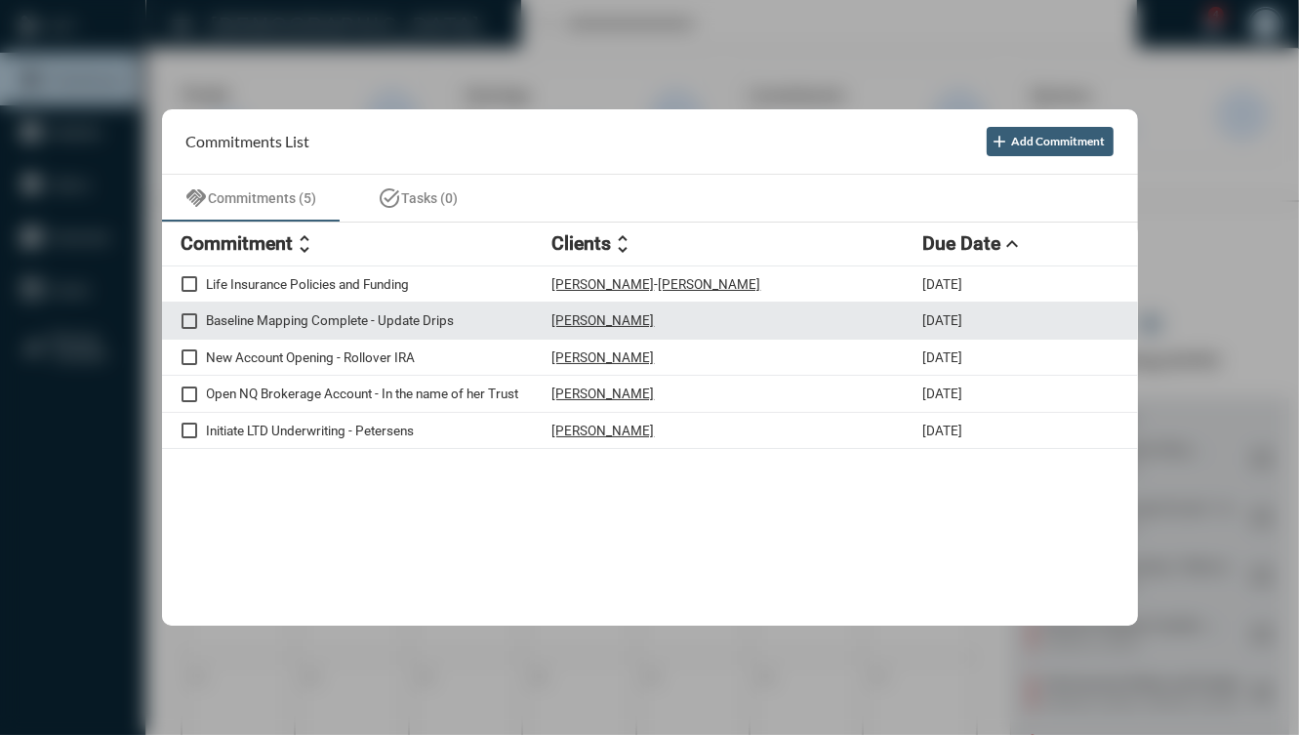
click at [702, 320] on div "Robert DiGiovine" at bounding box center [737, 320] width 371 height 17
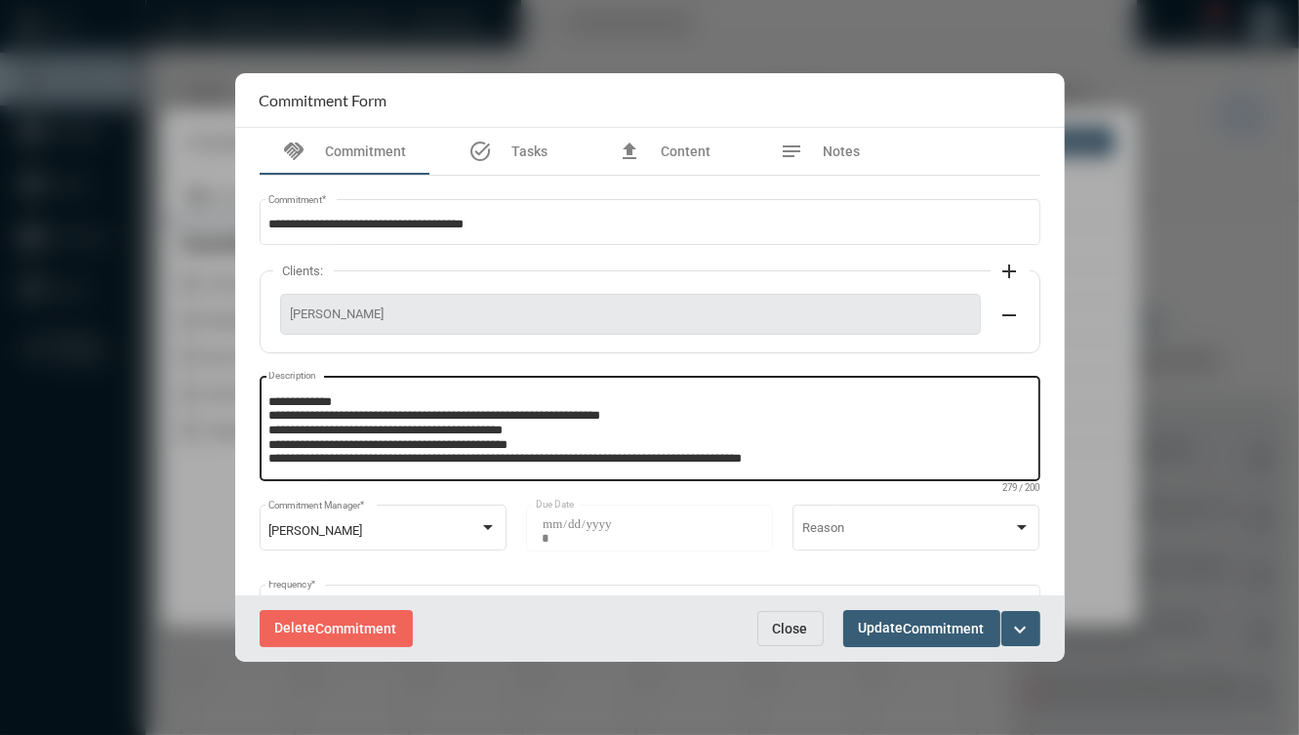
scroll to position [84, 0]
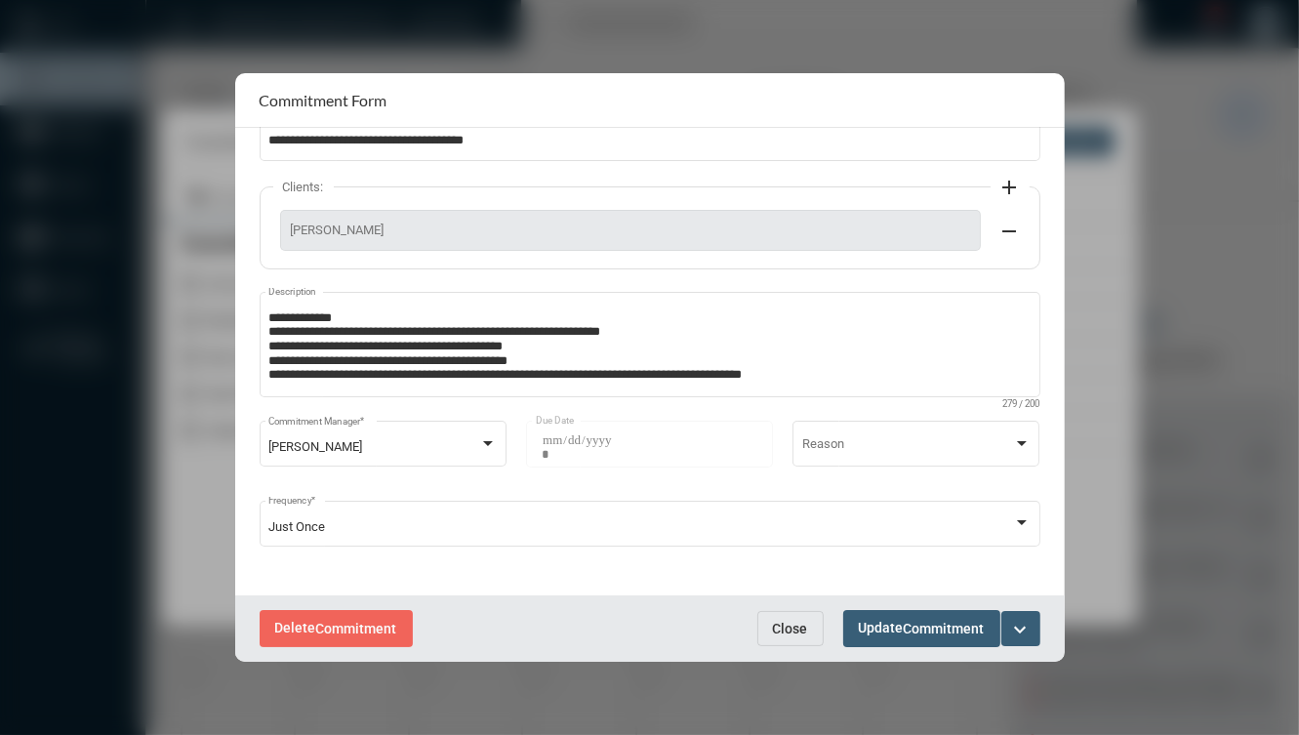
click at [1018, 630] on mat-icon "expand_more" at bounding box center [1020, 629] width 23 height 23
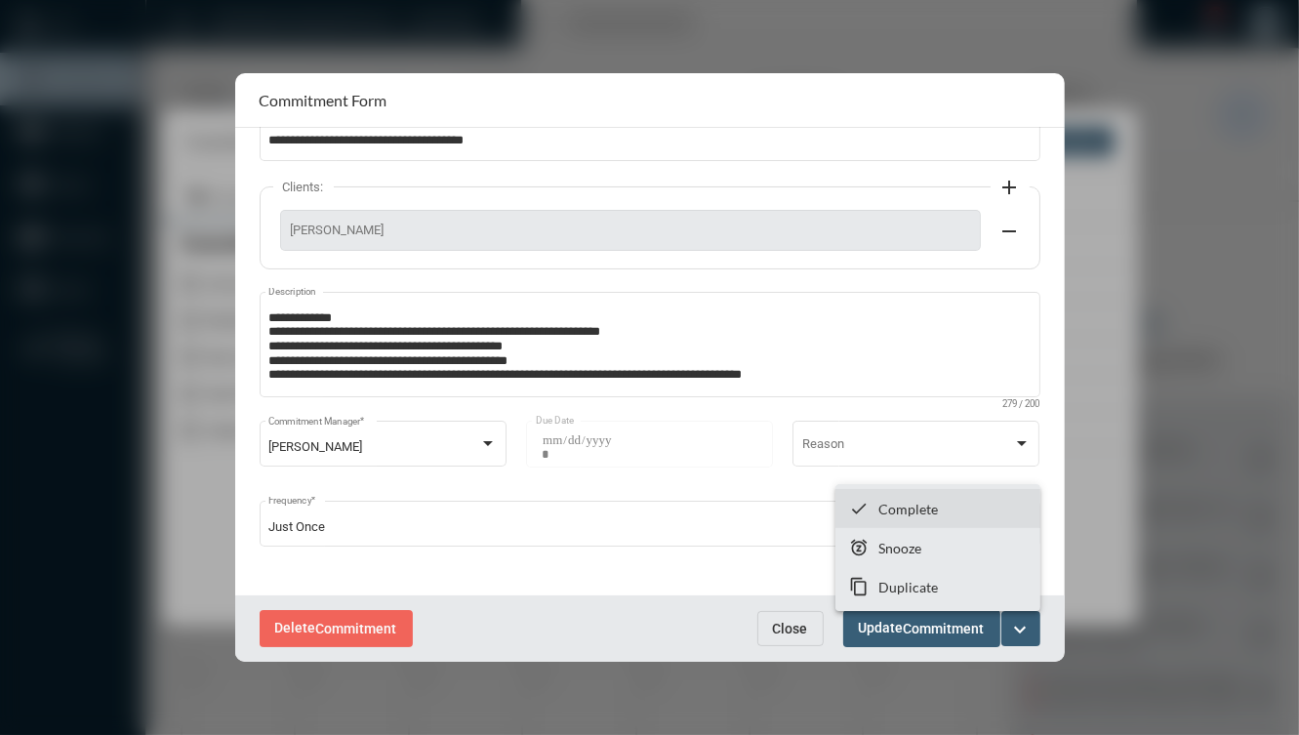
click at [927, 514] on p "Complete" at bounding box center [908, 509] width 60 height 17
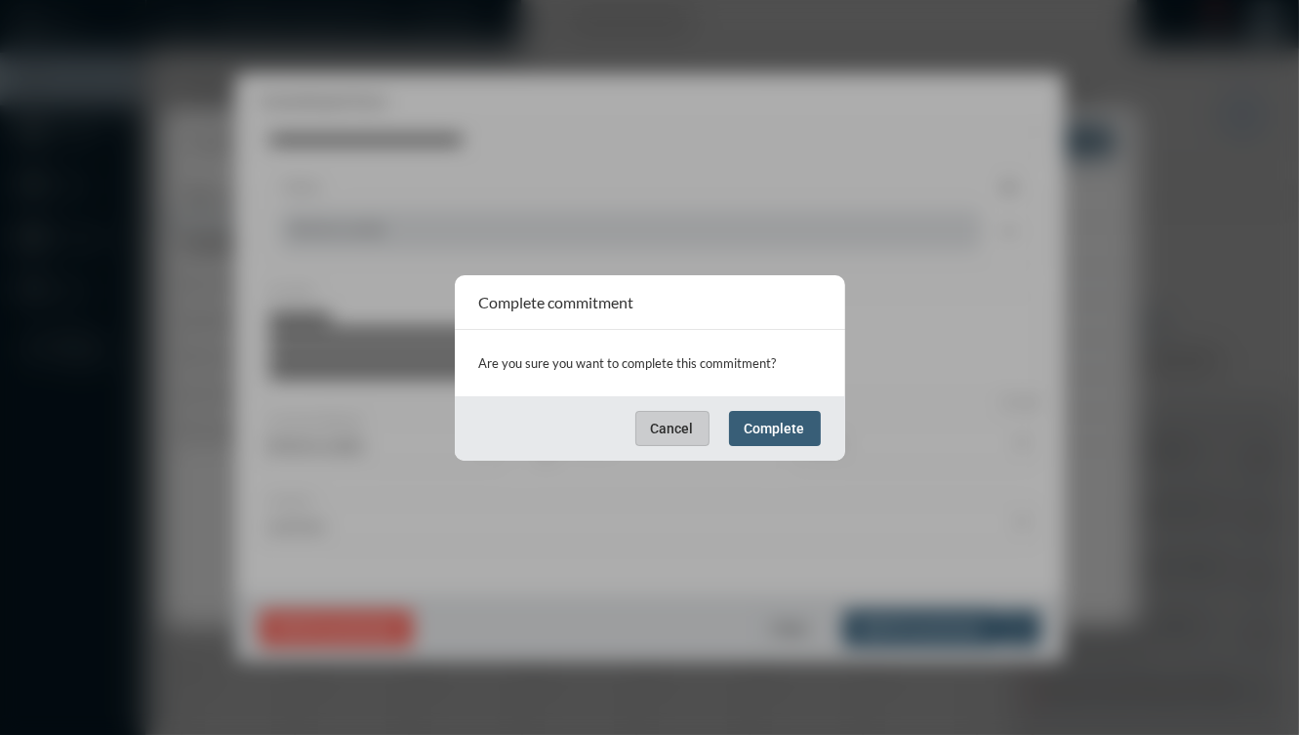
click at [782, 425] on span "Complete" at bounding box center [774, 428] width 60 height 16
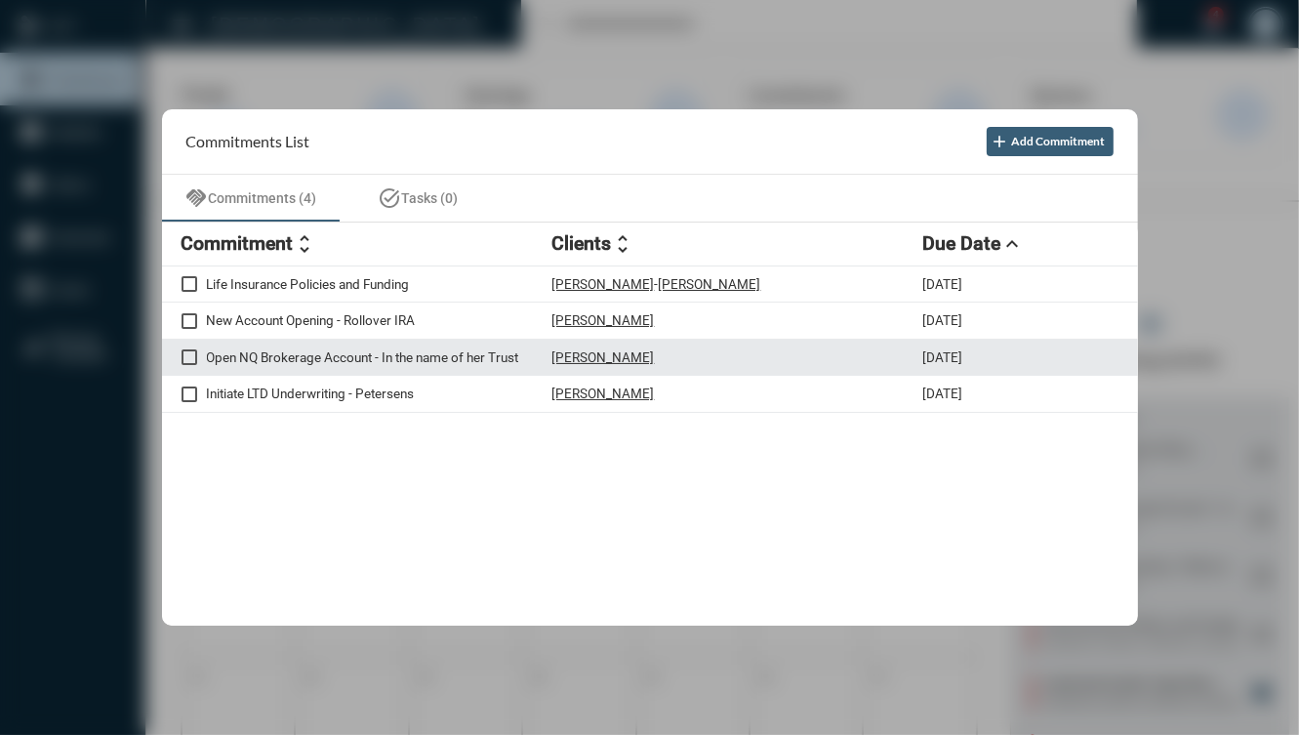
click at [653, 351] on div "Carol Vinci" at bounding box center [737, 357] width 371 height 17
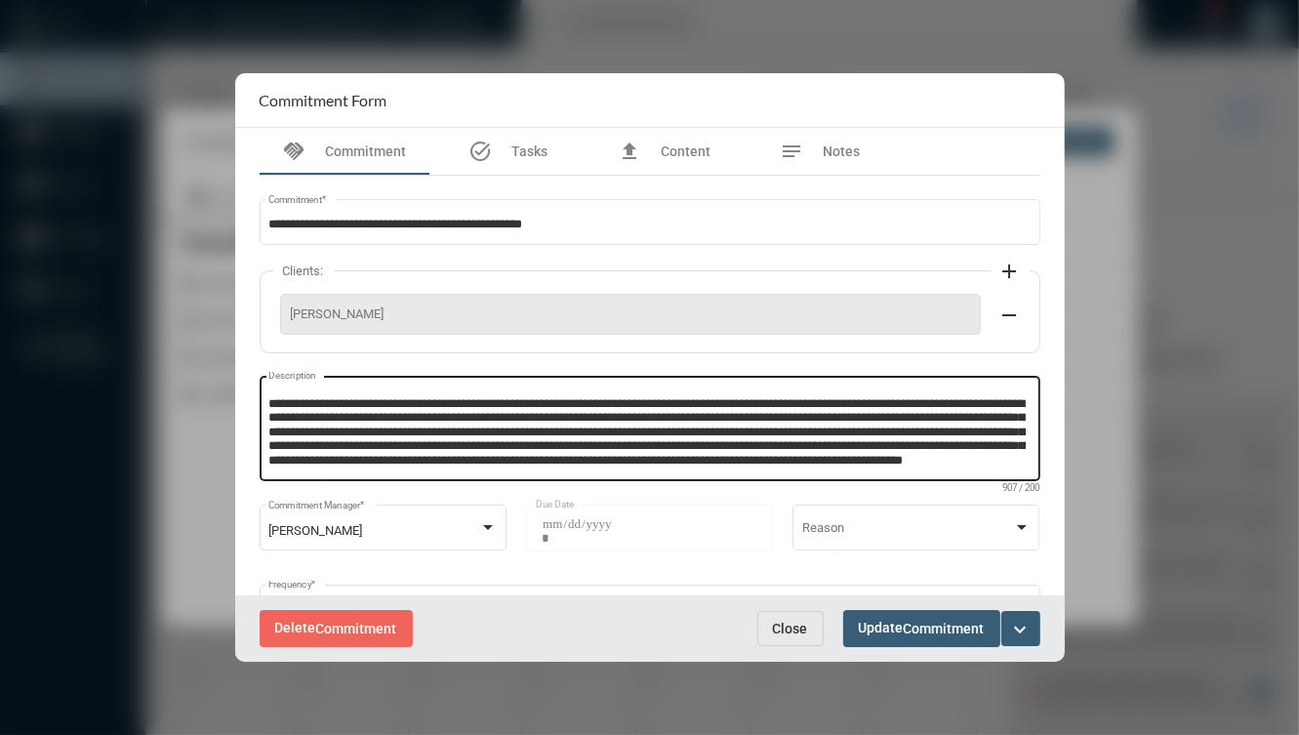
scroll to position [0, 0]
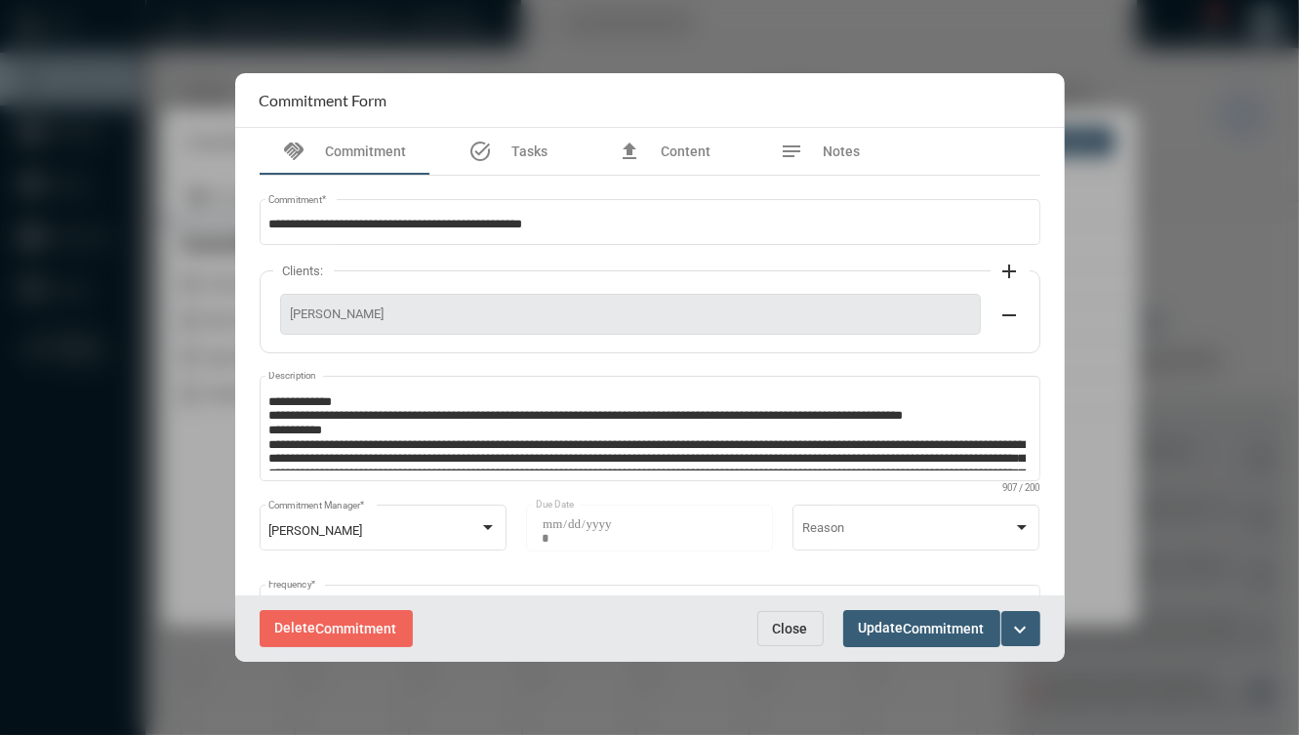
click at [800, 631] on span "Close" at bounding box center [790, 629] width 35 height 16
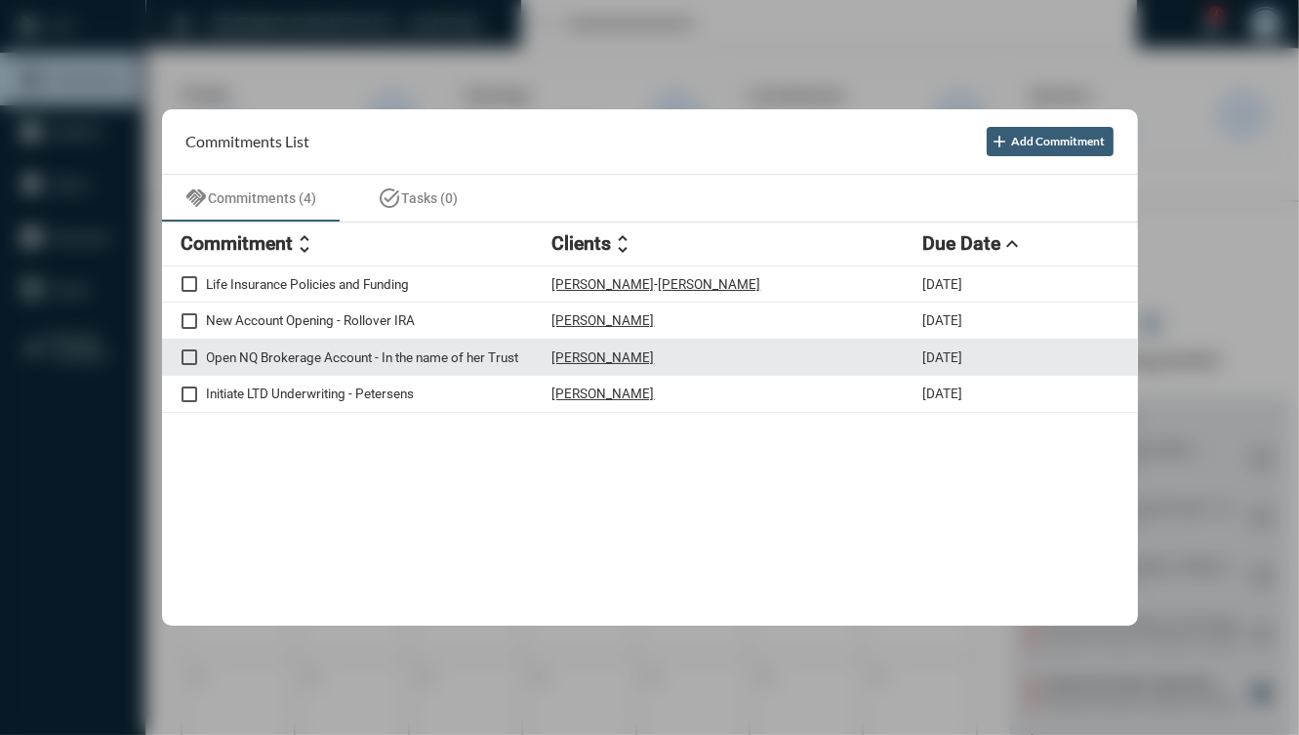
click at [694, 369] on div "Open NQ Brokerage Account - In the name of her Trust Carol Vinci 9/5/25" at bounding box center [650, 358] width 976 height 37
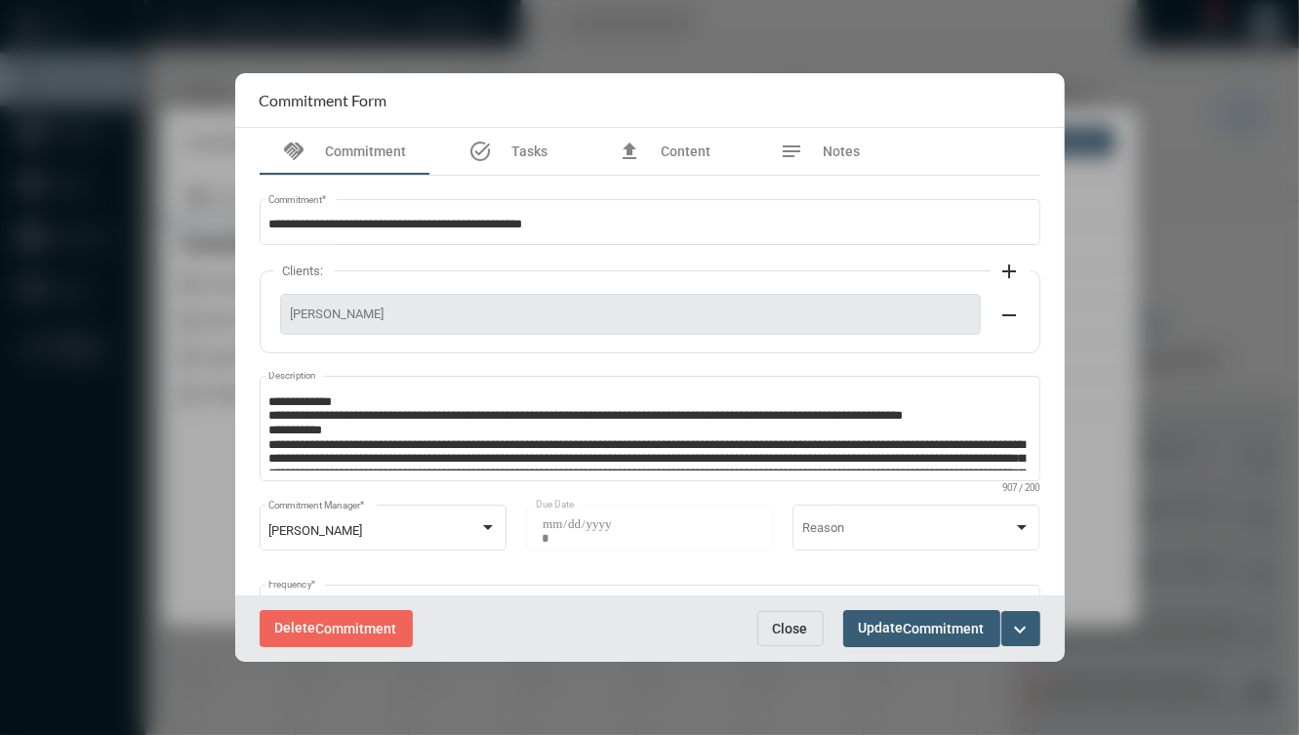
click at [781, 625] on span "Close" at bounding box center [790, 629] width 35 height 16
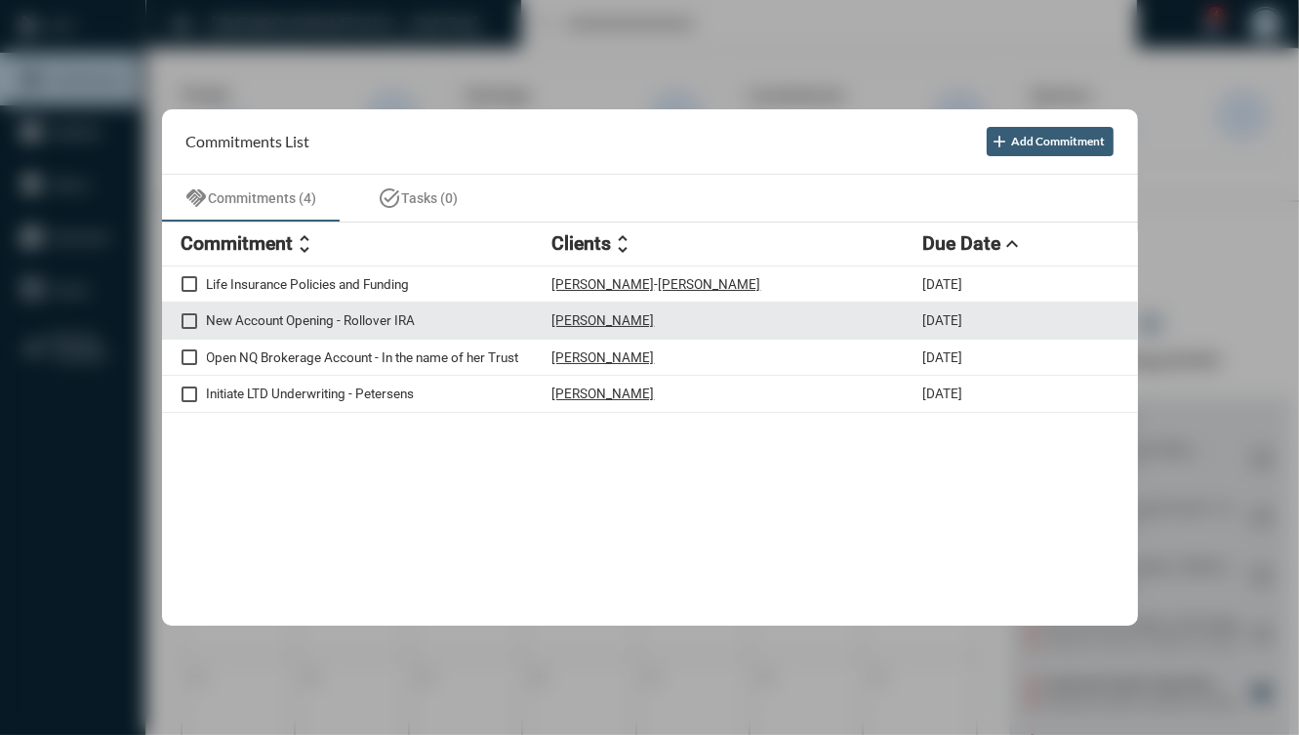
click at [676, 329] on div "New Account Opening - Rollover IRA Nuria Martinez 9/5/25" at bounding box center [650, 320] width 976 height 37
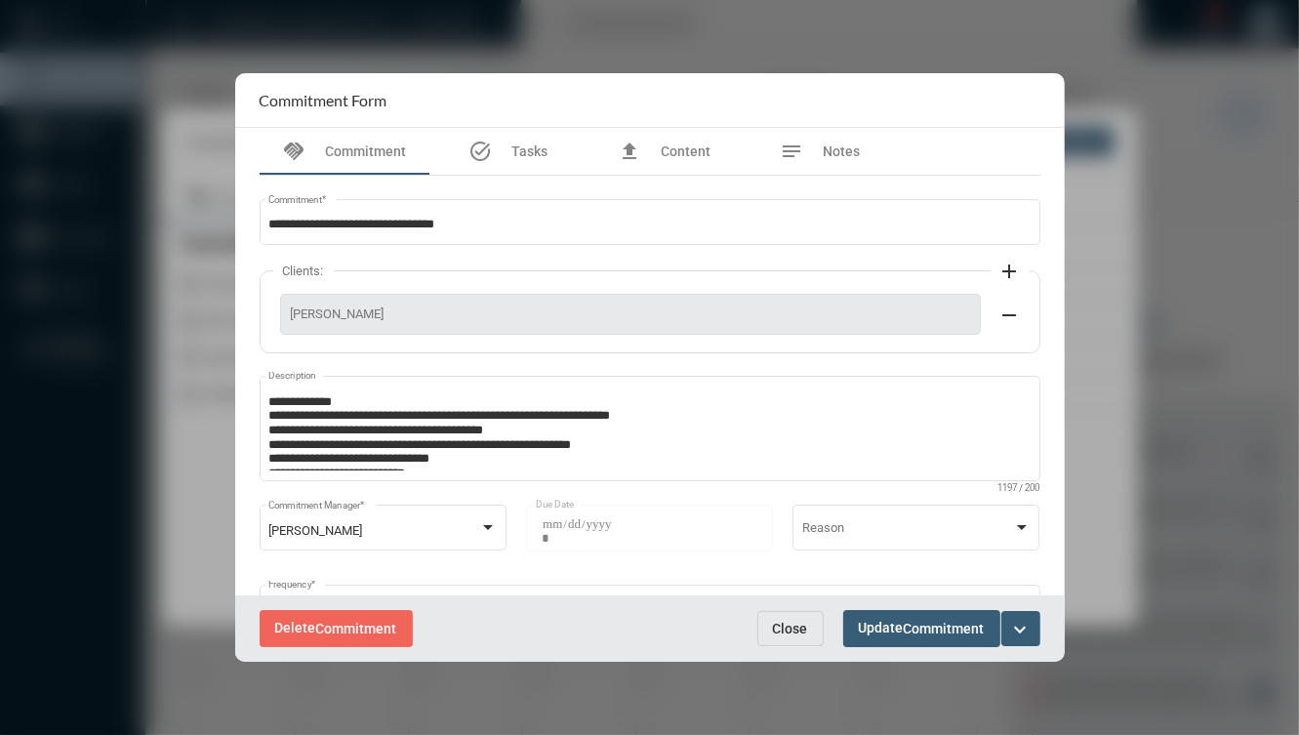
click at [790, 633] on span "Close" at bounding box center [790, 629] width 35 height 16
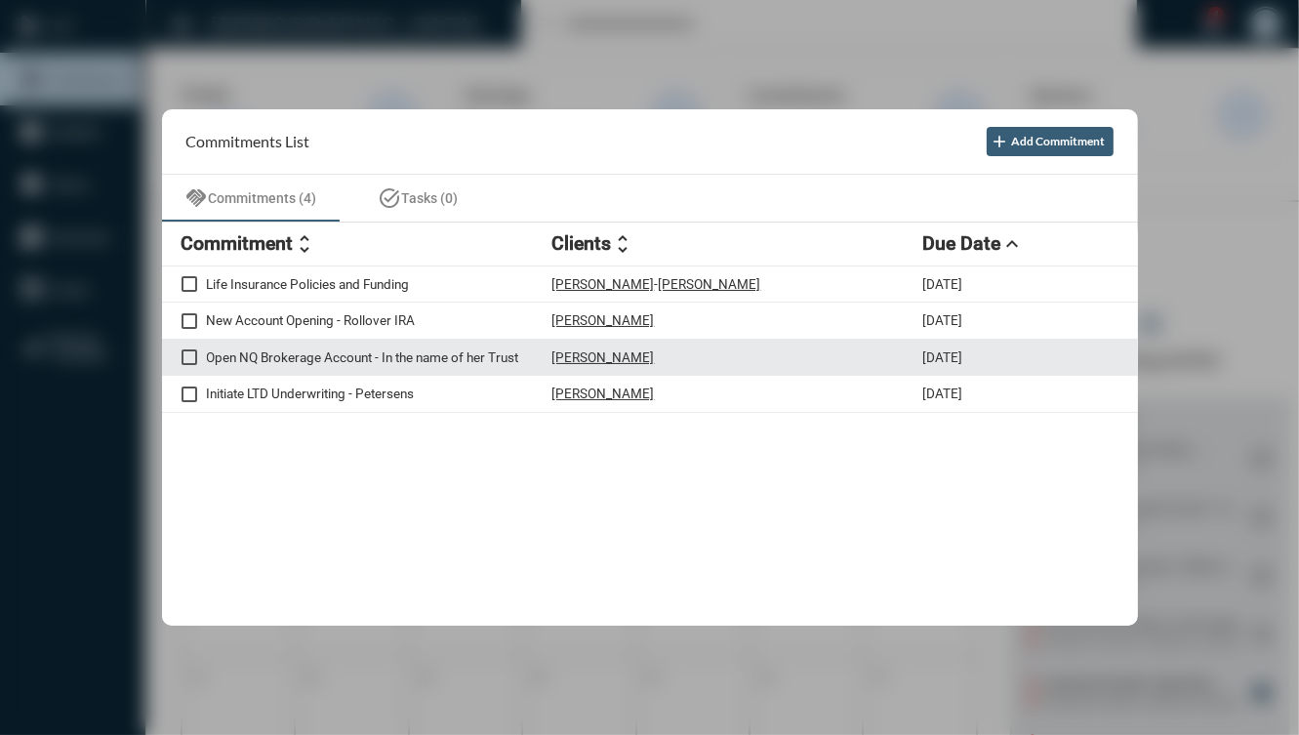
click at [688, 354] on div "Carol Vinci" at bounding box center [737, 357] width 371 height 17
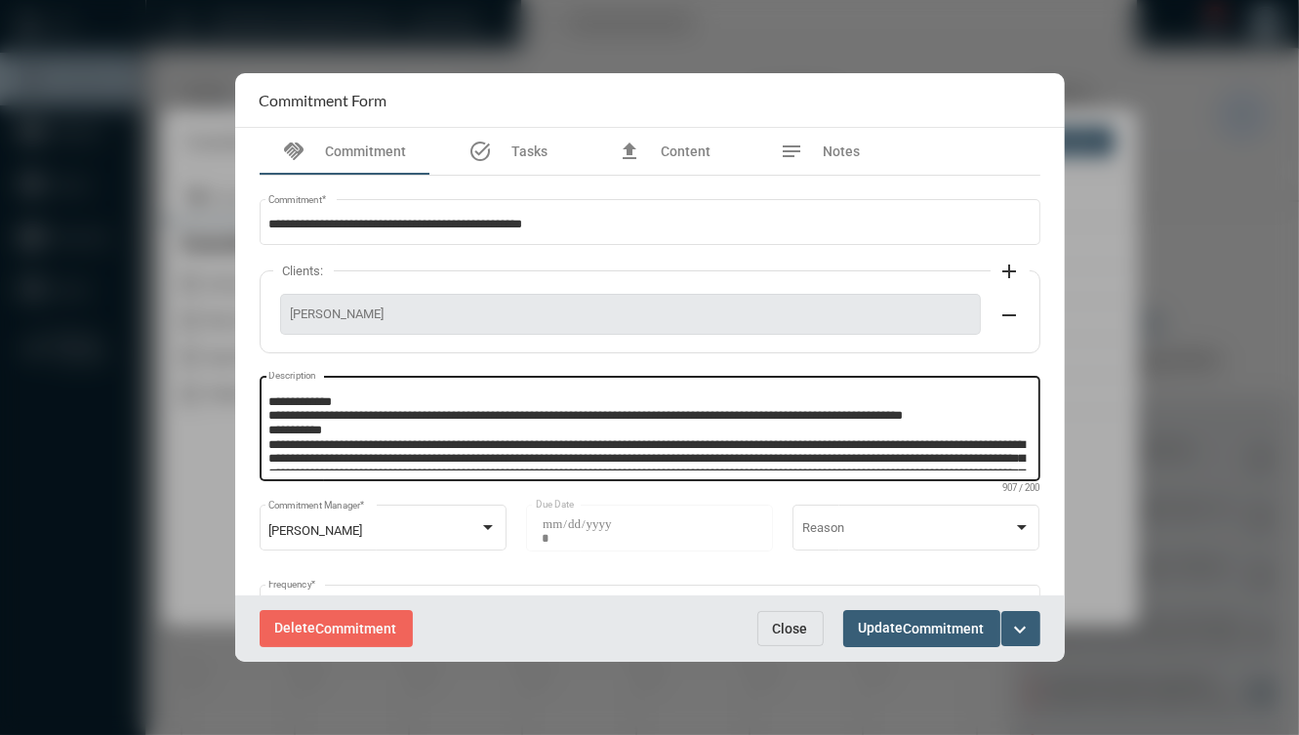
click at [646, 418] on textarea "**********" at bounding box center [649, 431] width 762 height 77
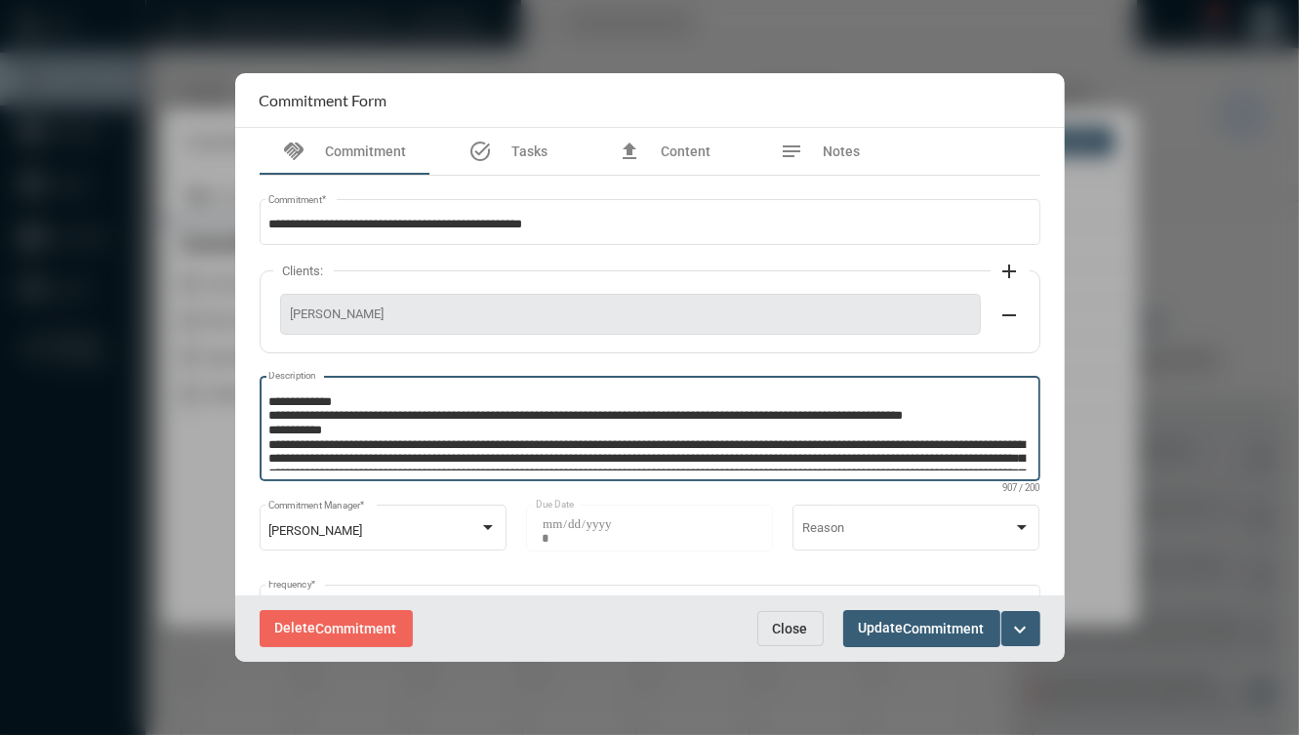
click at [794, 630] on span "Close" at bounding box center [790, 629] width 35 height 16
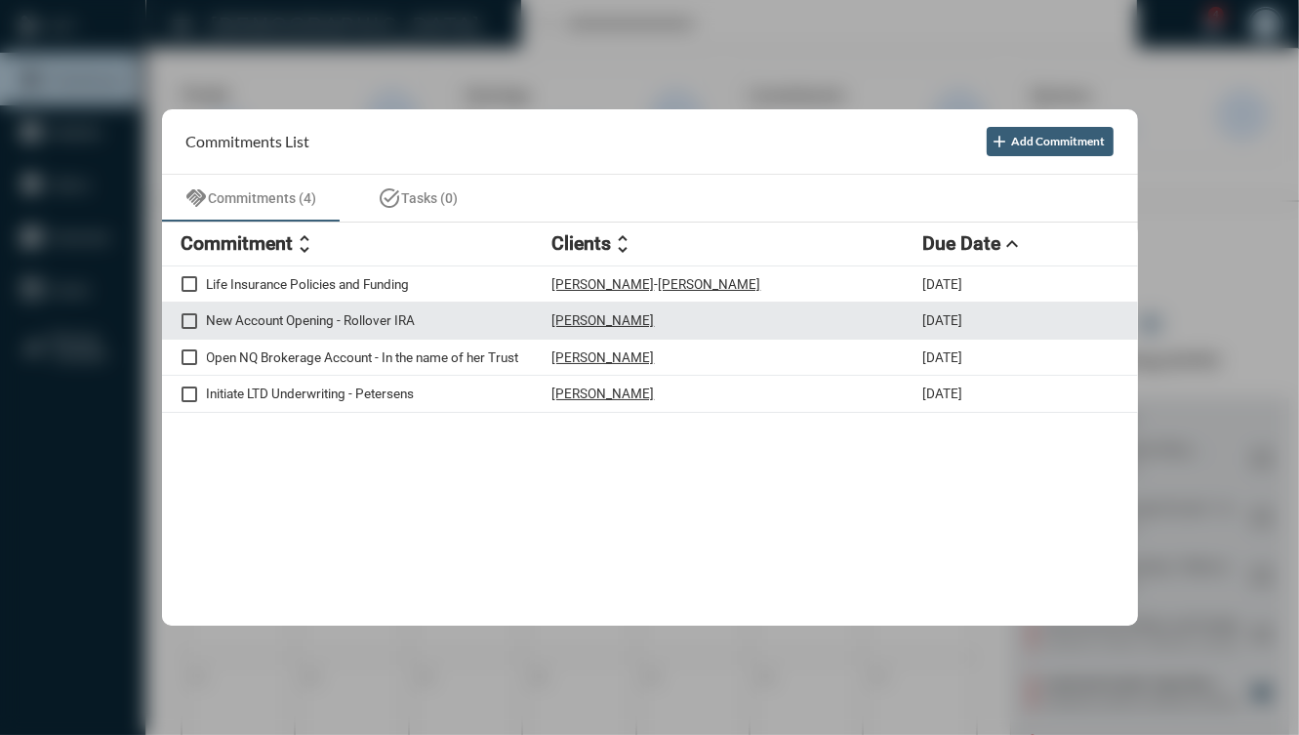
click at [474, 325] on p "New Account Opening - Rollover IRA" at bounding box center [379, 320] width 345 height 16
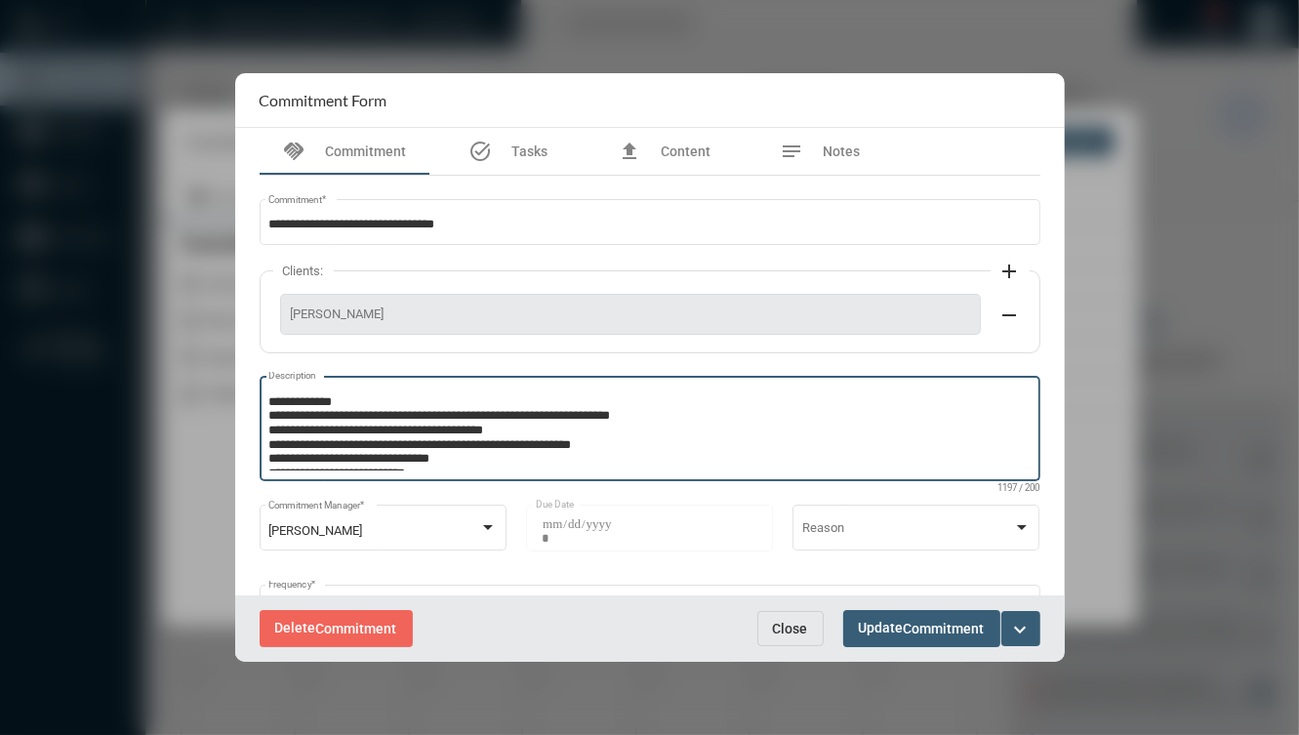
click at [657, 418] on textarea "Description" at bounding box center [649, 431] width 762 height 77
paste textarea "**********"
type textarea "**********"
click at [922, 621] on span "Commitment" at bounding box center [943, 629] width 81 height 16
